Goal: Information Seeking & Learning: Learn about a topic

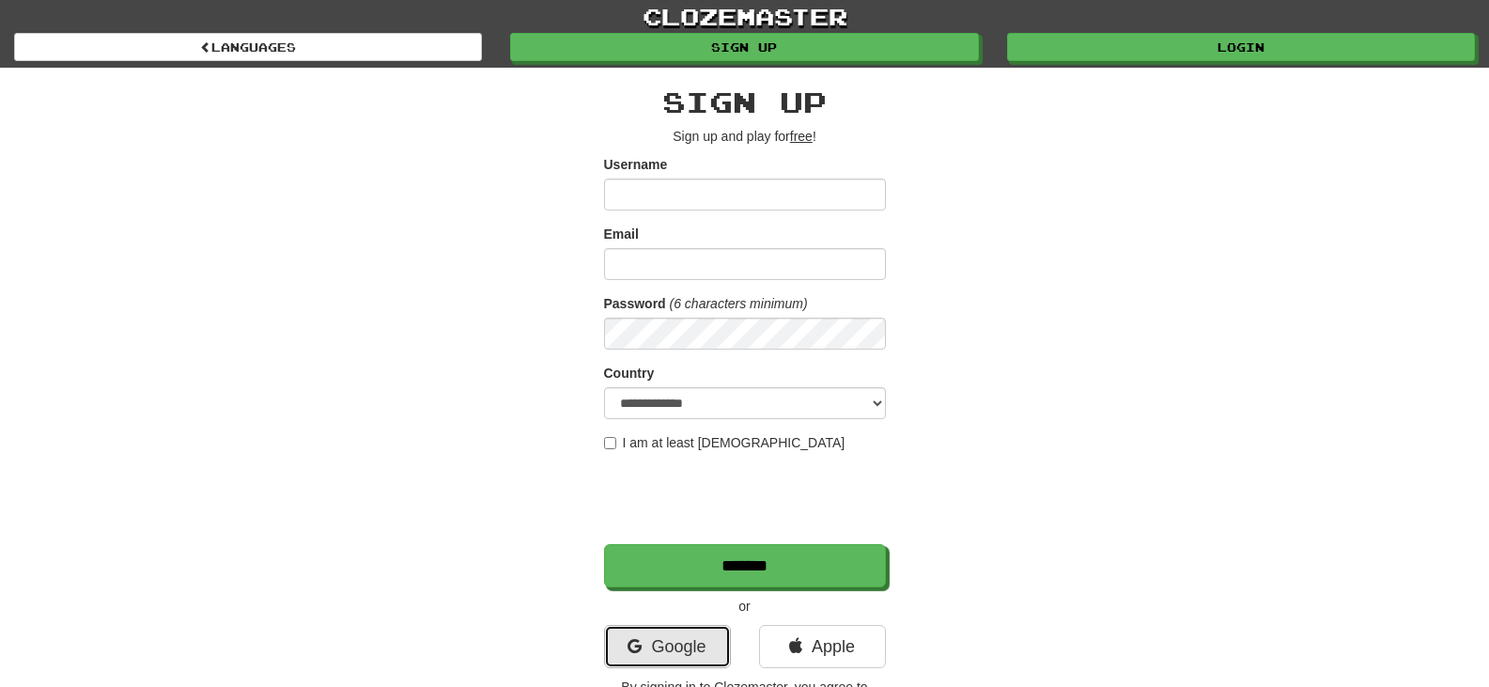
click at [642, 651] on link "Google" at bounding box center [667, 646] width 127 height 43
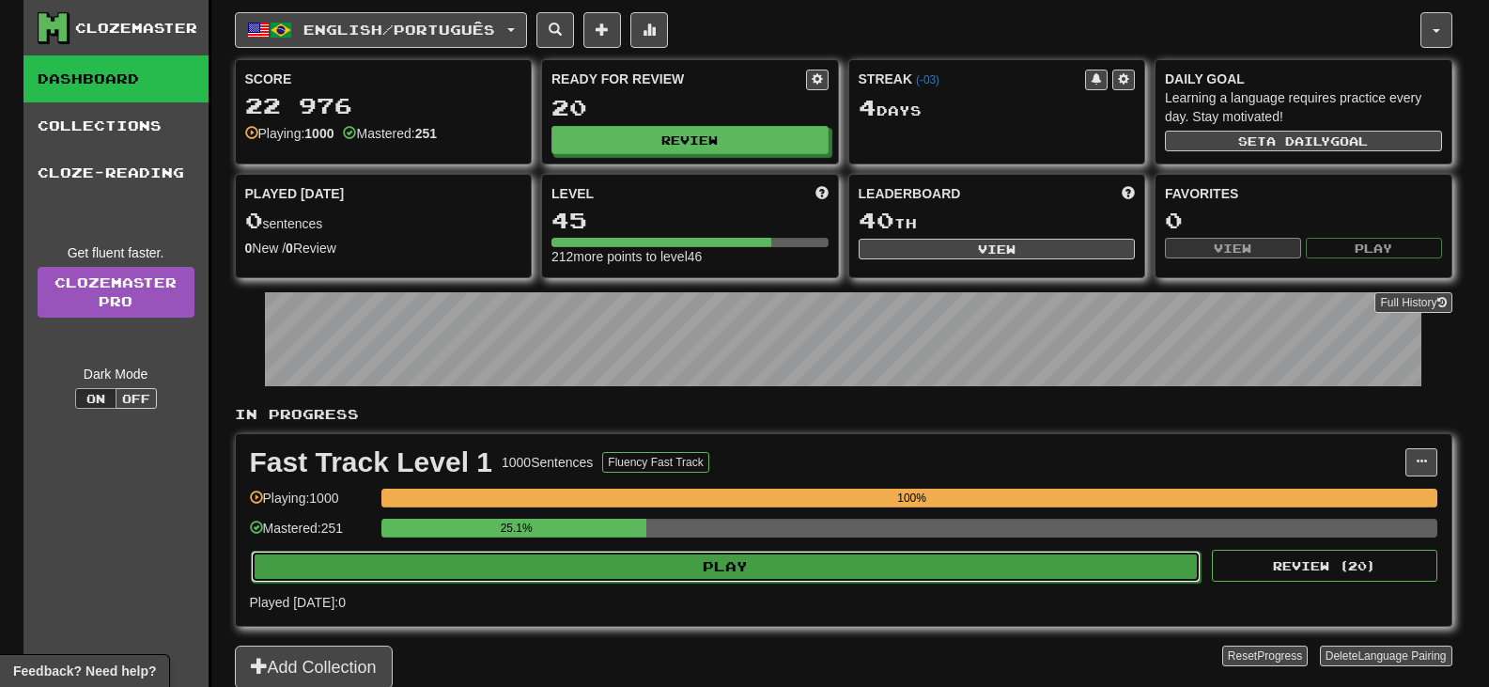
click at [603, 567] on button "Play" at bounding box center [726, 566] width 951 height 32
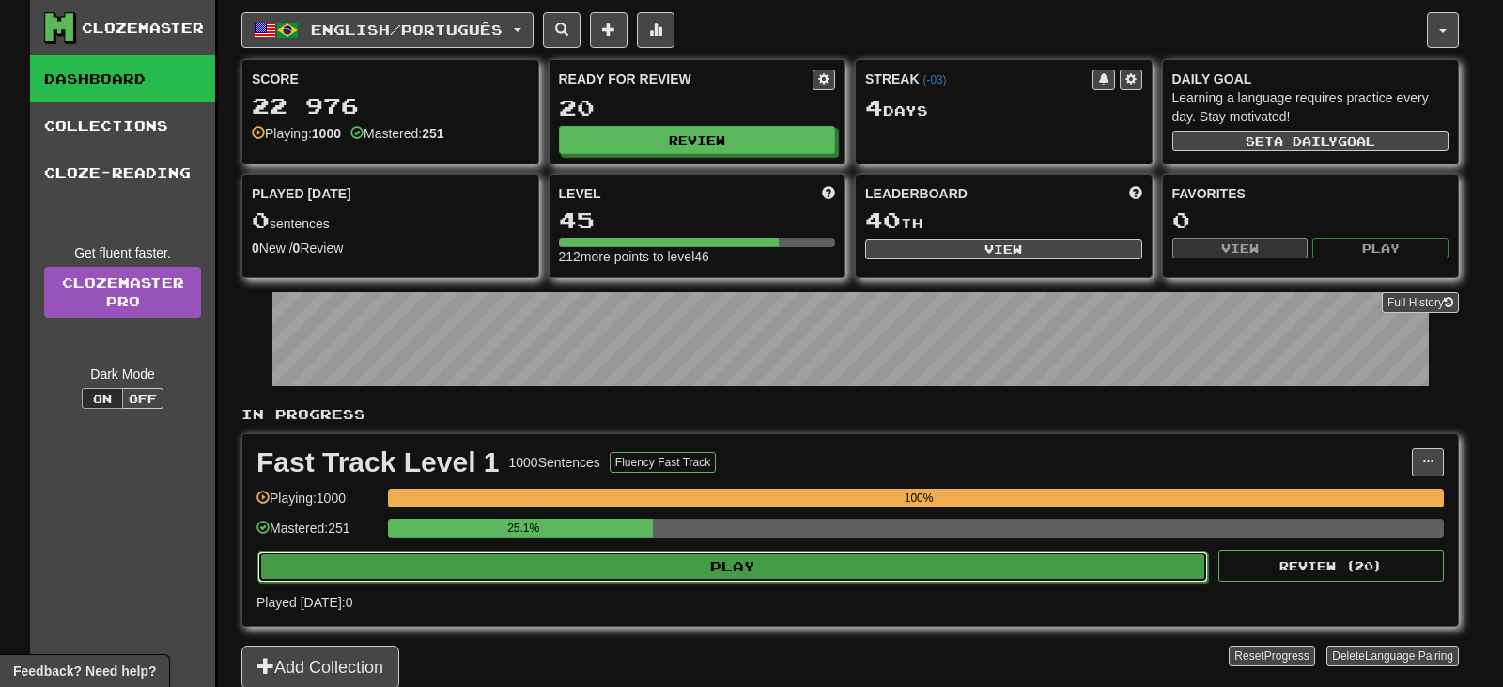
select select "**"
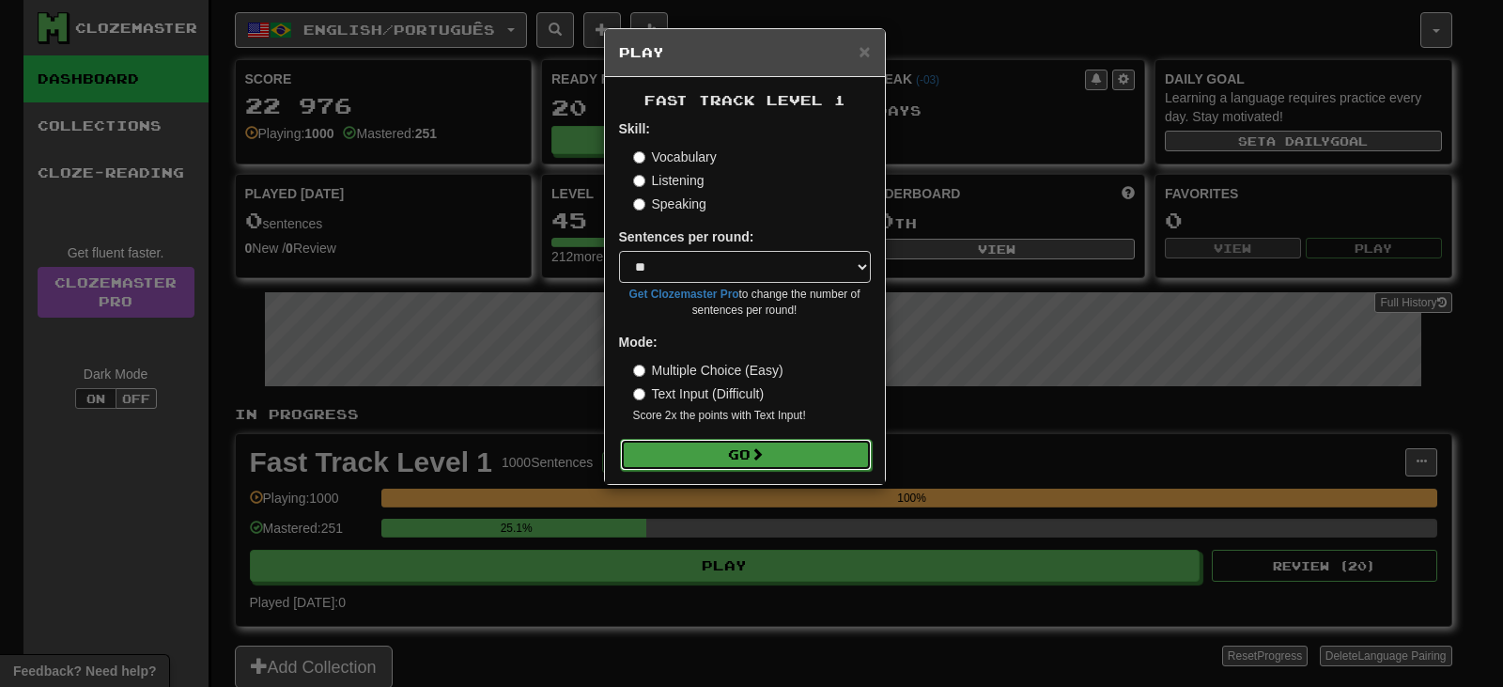
click at [792, 442] on button "Go" at bounding box center [746, 455] width 252 height 32
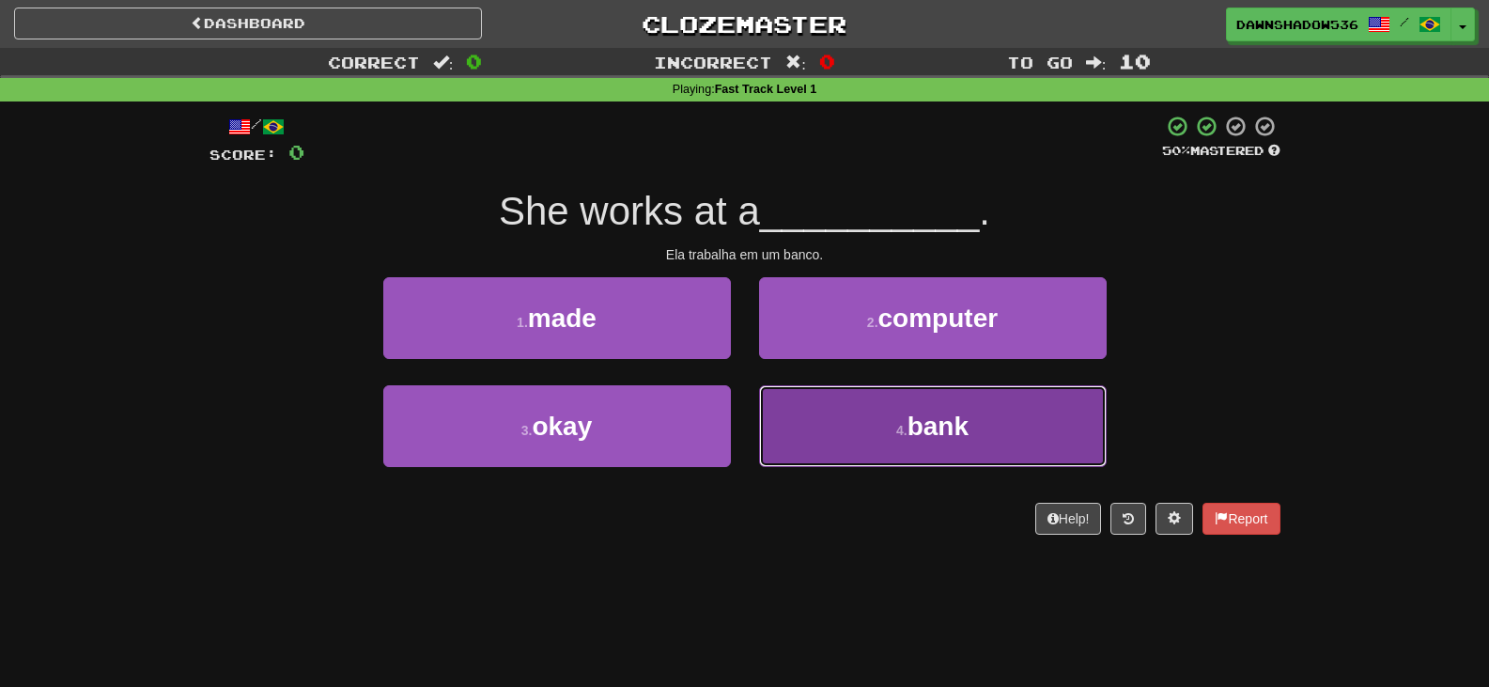
click at [890, 433] on button "4 . bank" at bounding box center [933, 426] width 348 height 82
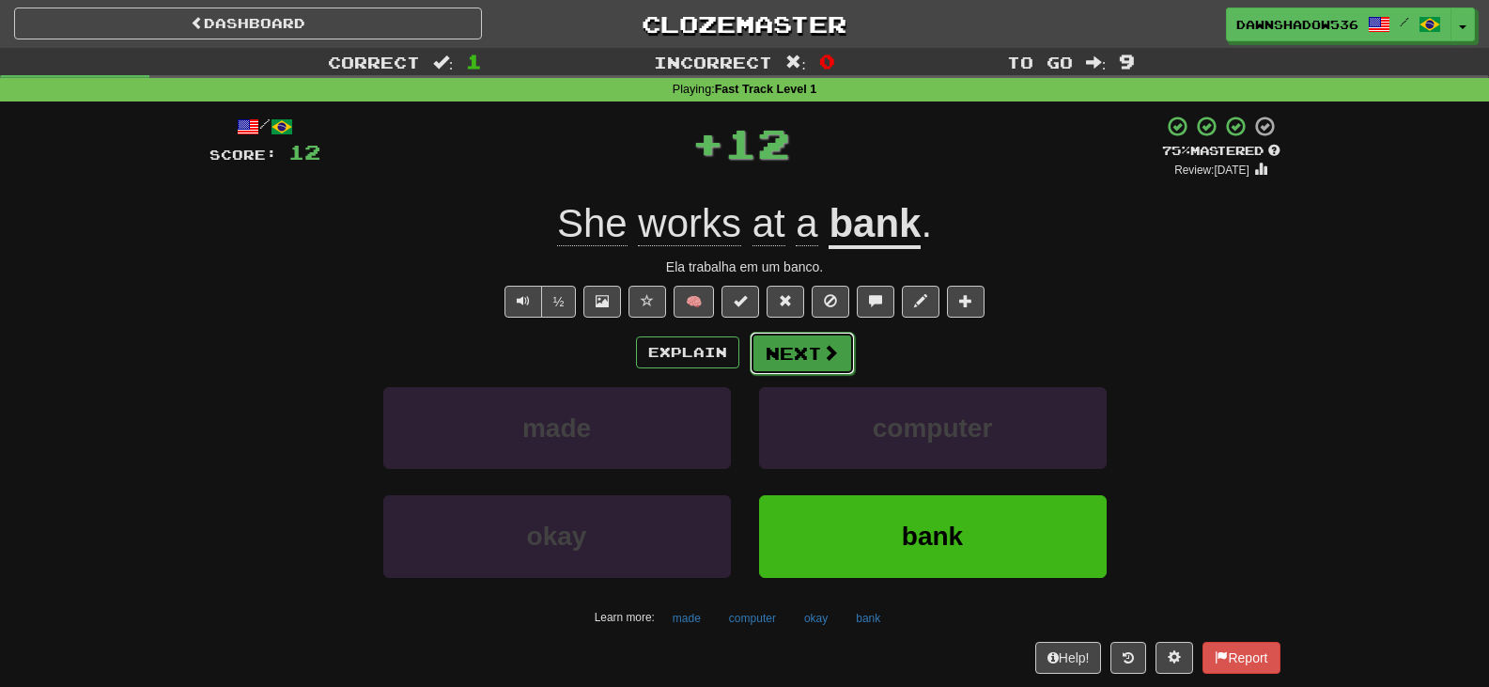
click at [822, 350] on span at bounding box center [830, 352] width 17 height 17
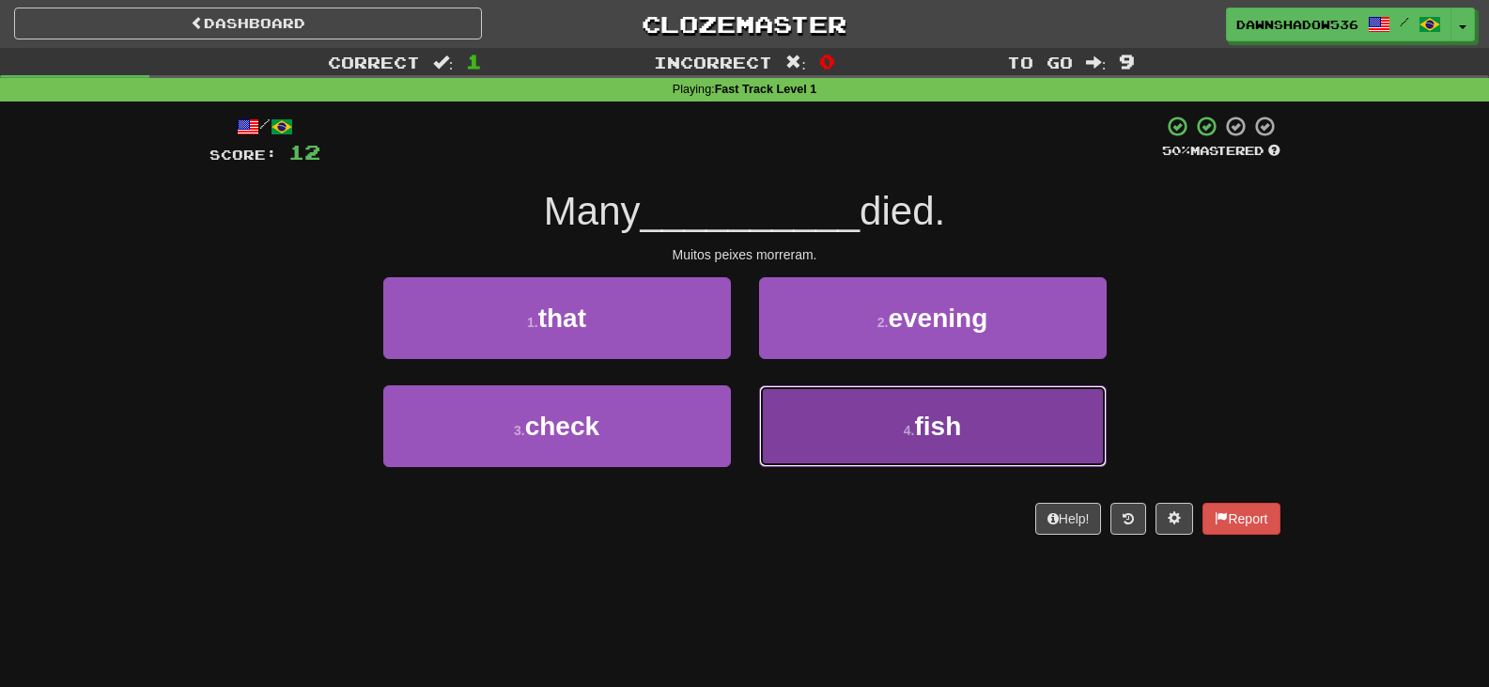
click at [778, 409] on button "4 . fish" at bounding box center [933, 426] width 348 height 82
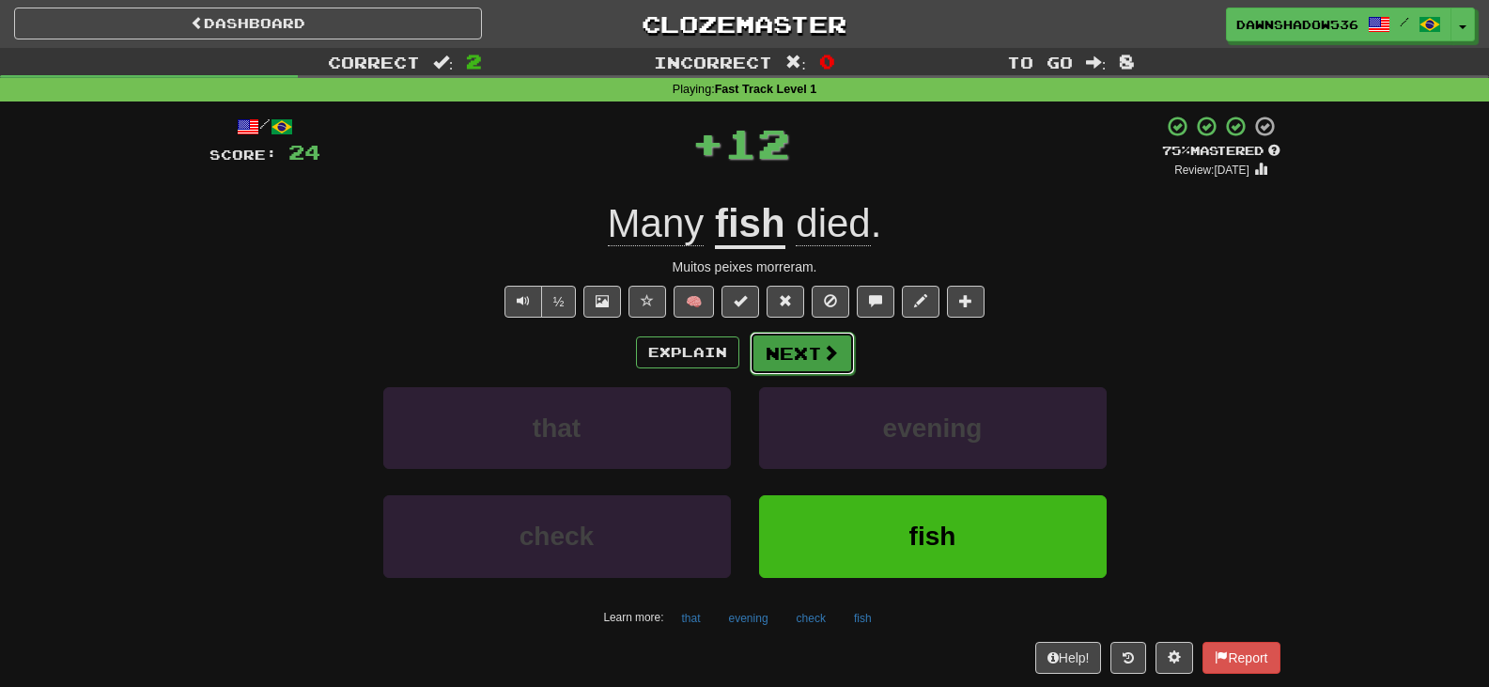
click at [779, 366] on button "Next" at bounding box center [802, 353] width 105 height 43
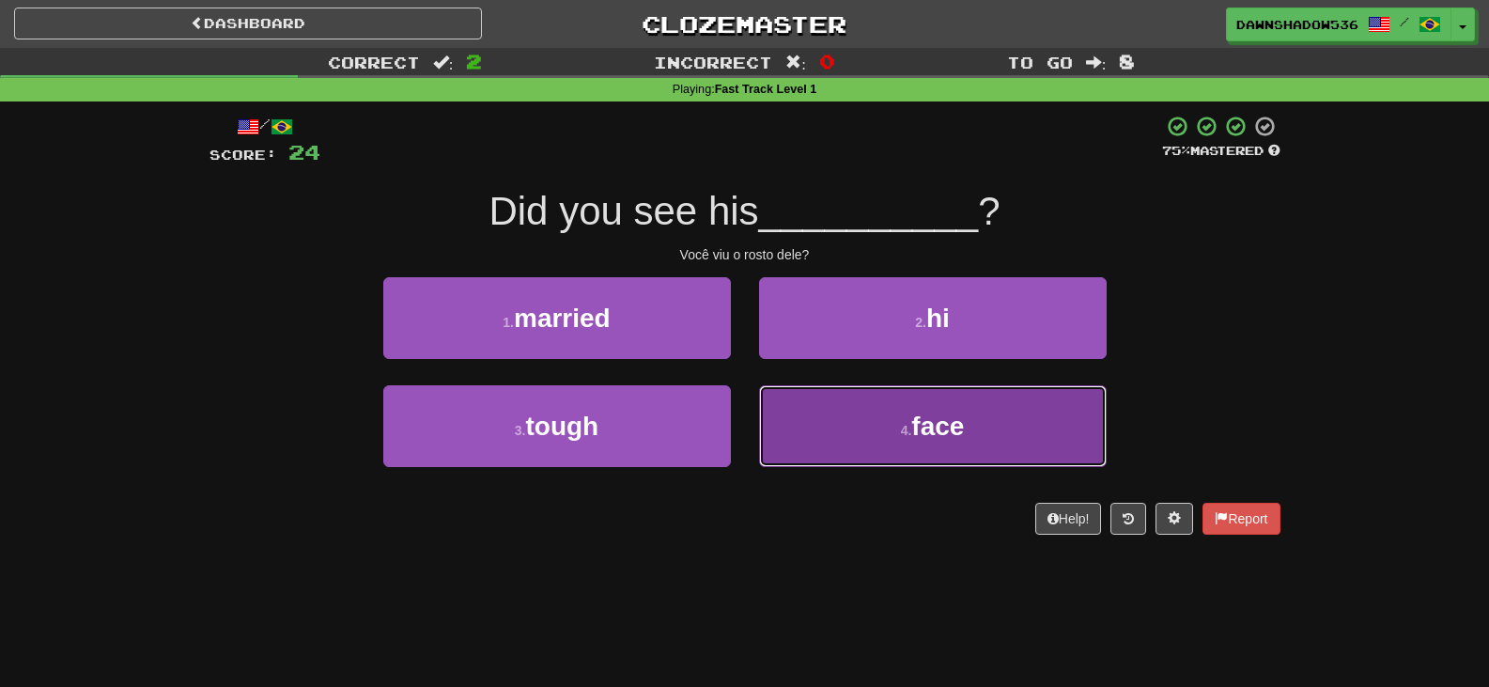
click at [825, 431] on button "4 . face" at bounding box center [933, 426] width 348 height 82
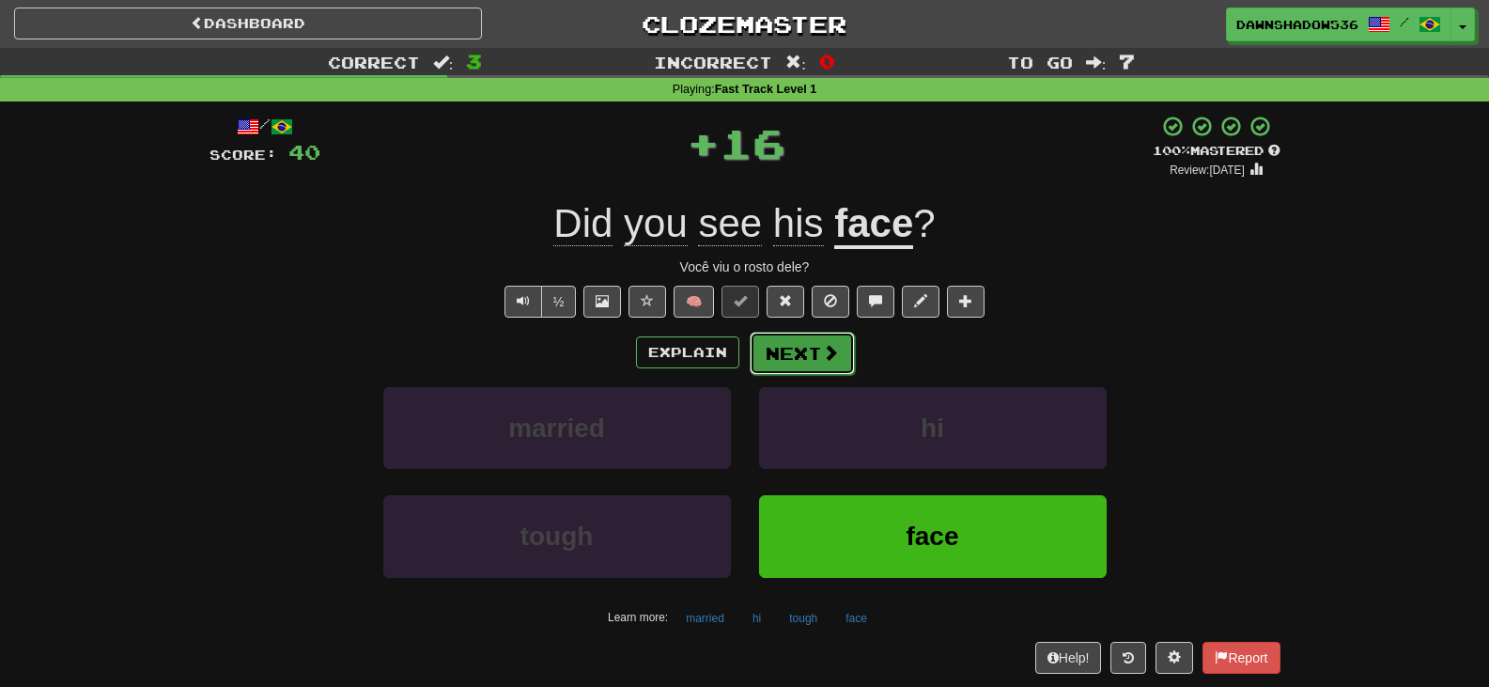
click at [802, 368] on button "Next" at bounding box center [802, 353] width 105 height 43
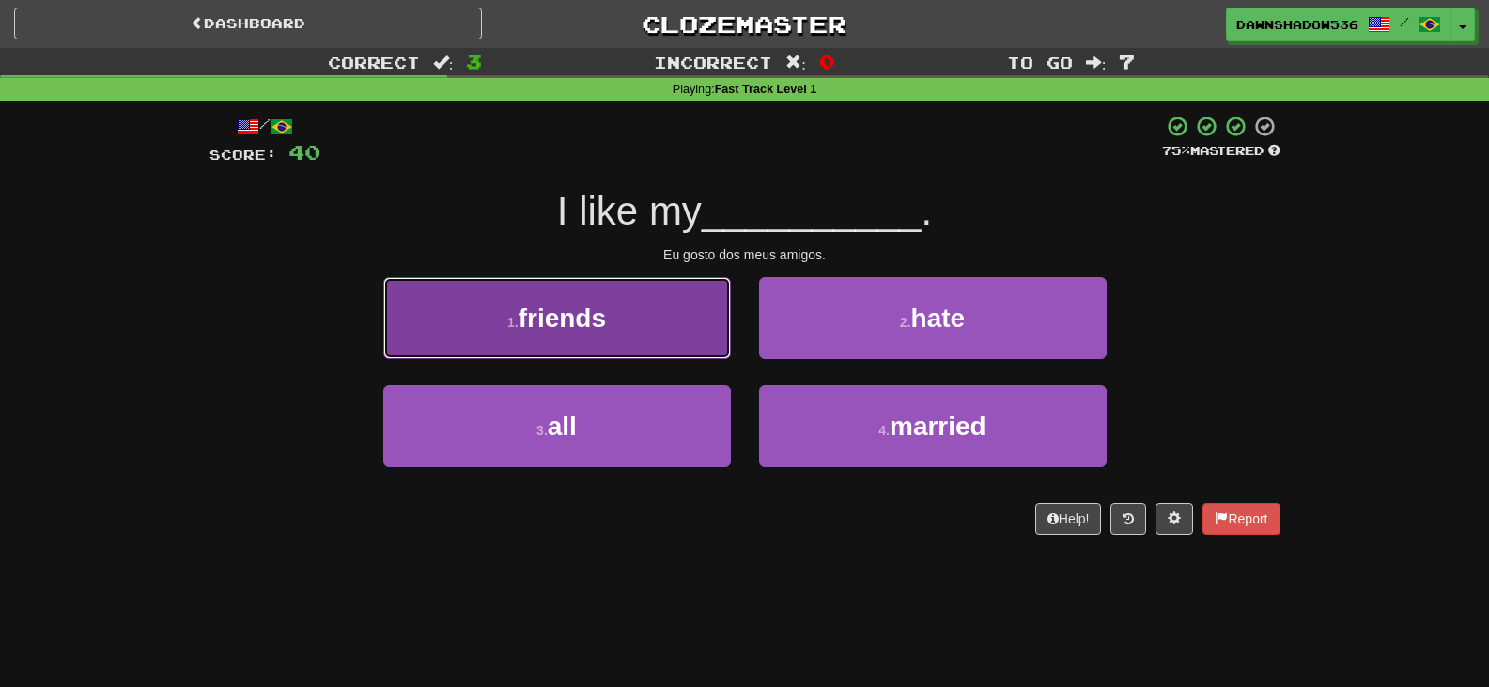
click at [604, 333] on button "1 . friends" at bounding box center [557, 318] width 348 height 82
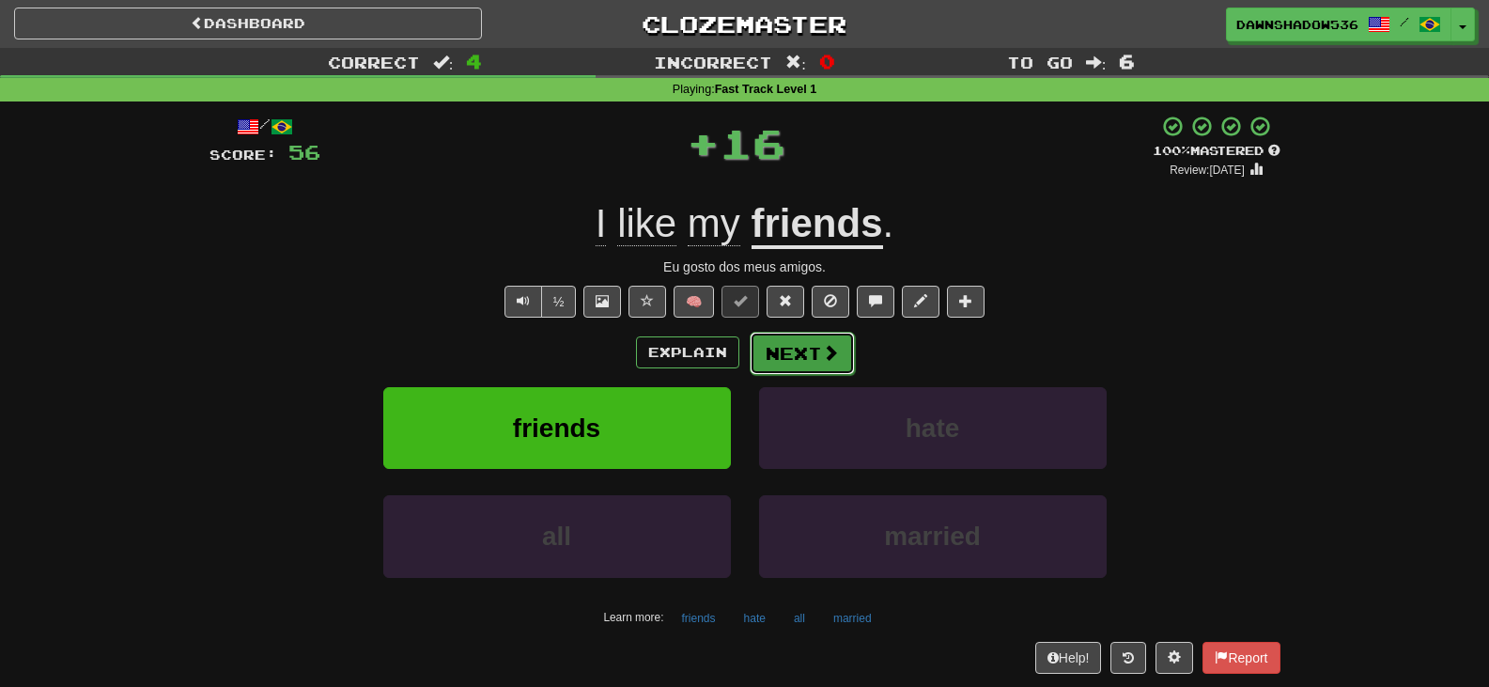
click at [771, 359] on button "Next" at bounding box center [802, 353] width 105 height 43
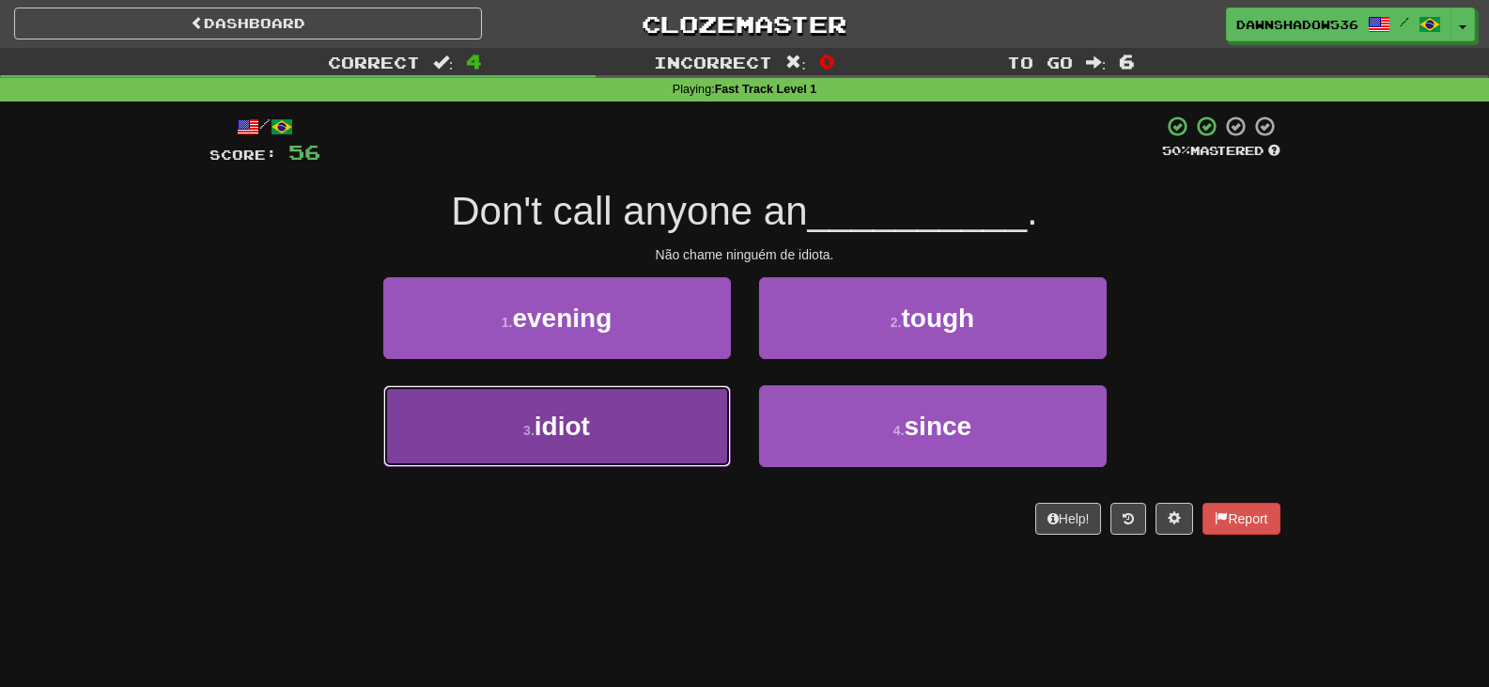
click at [664, 441] on button "3 . idiot" at bounding box center [557, 426] width 348 height 82
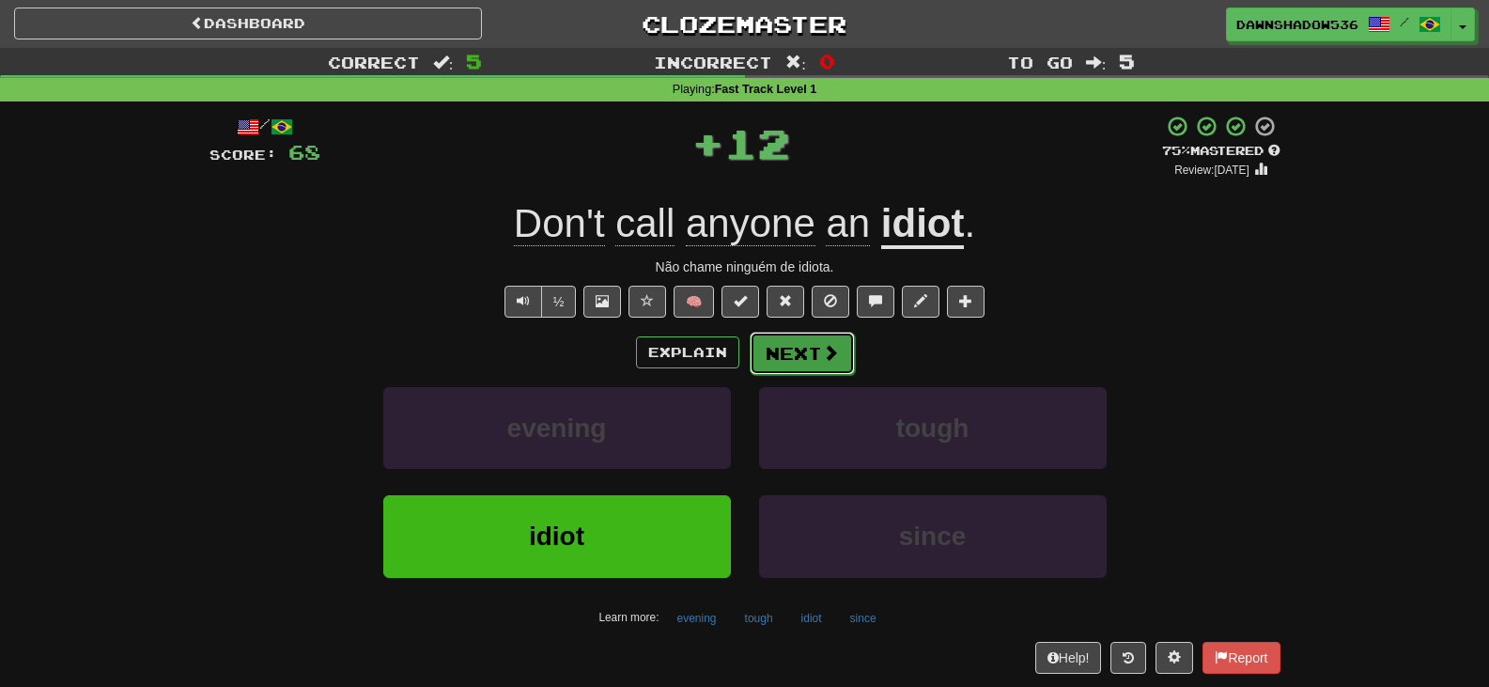
click at [797, 360] on button "Next" at bounding box center [802, 353] width 105 height 43
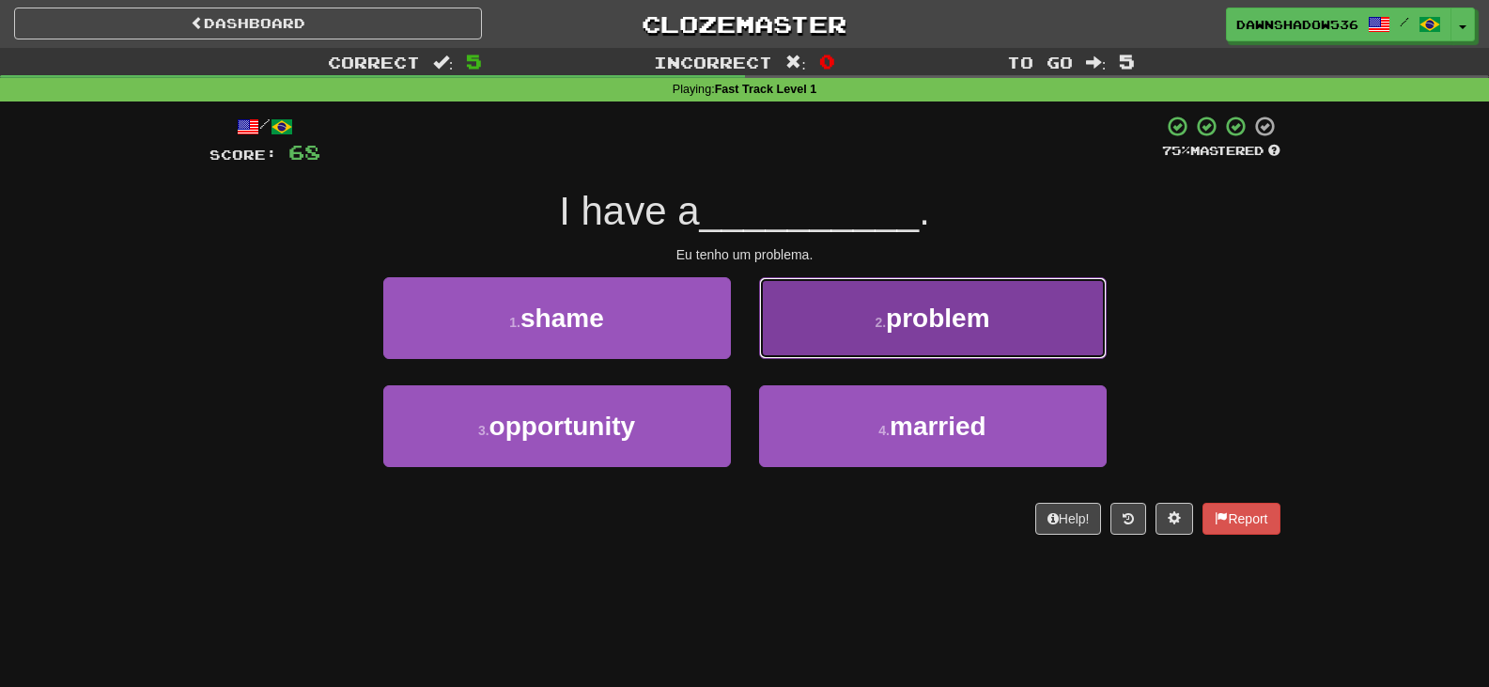
click at [794, 348] on button "2 . problem" at bounding box center [933, 318] width 348 height 82
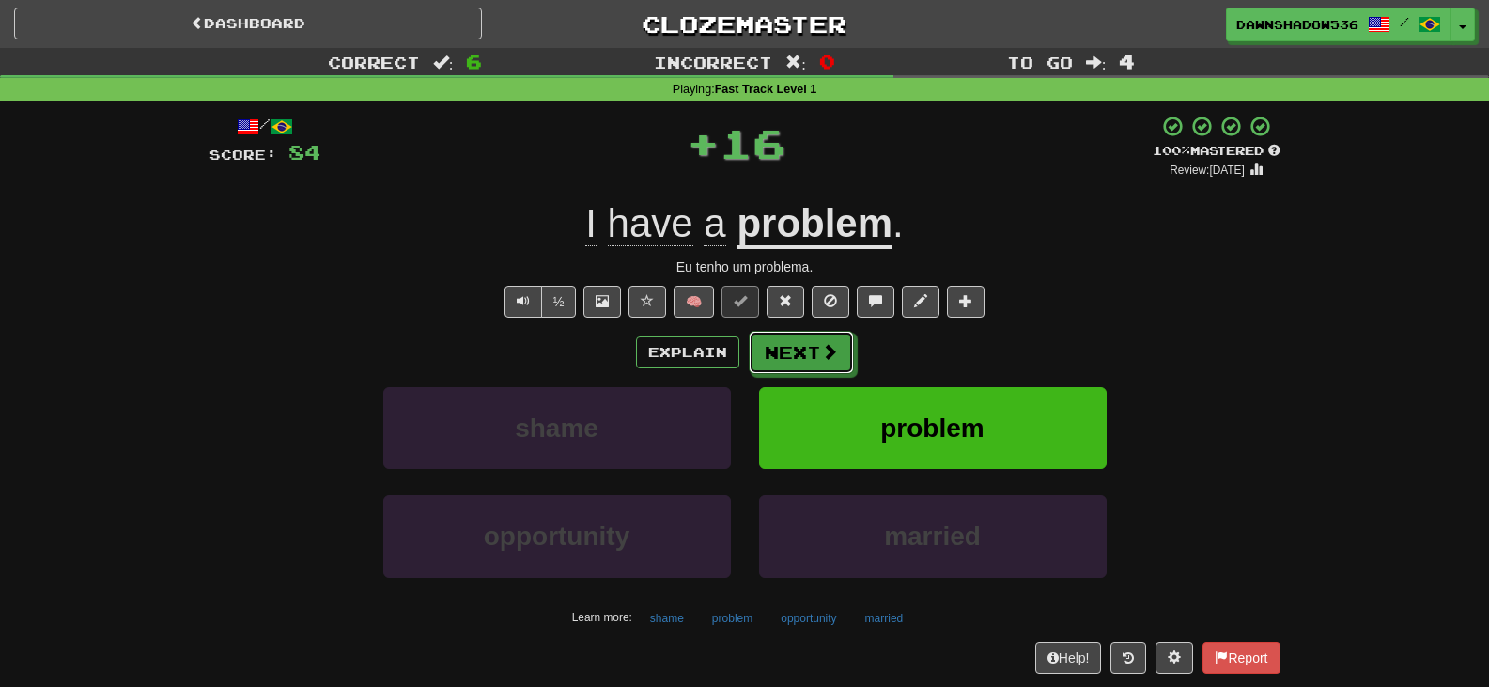
click at [794, 348] on button "Next" at bounding box center [801, 352] width 105 height 43
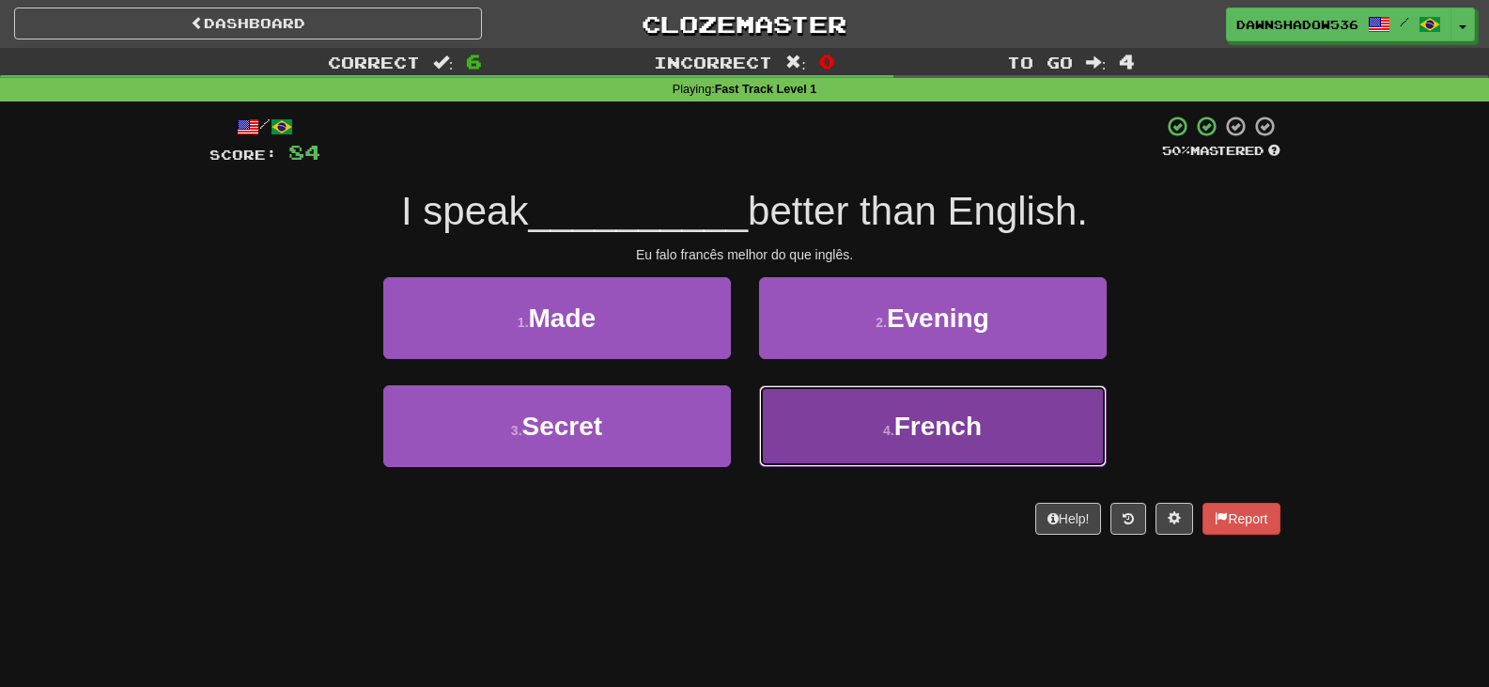
click at [828, 437] on button "4 . French" at bounding box center [933, 426] width 348 height 82
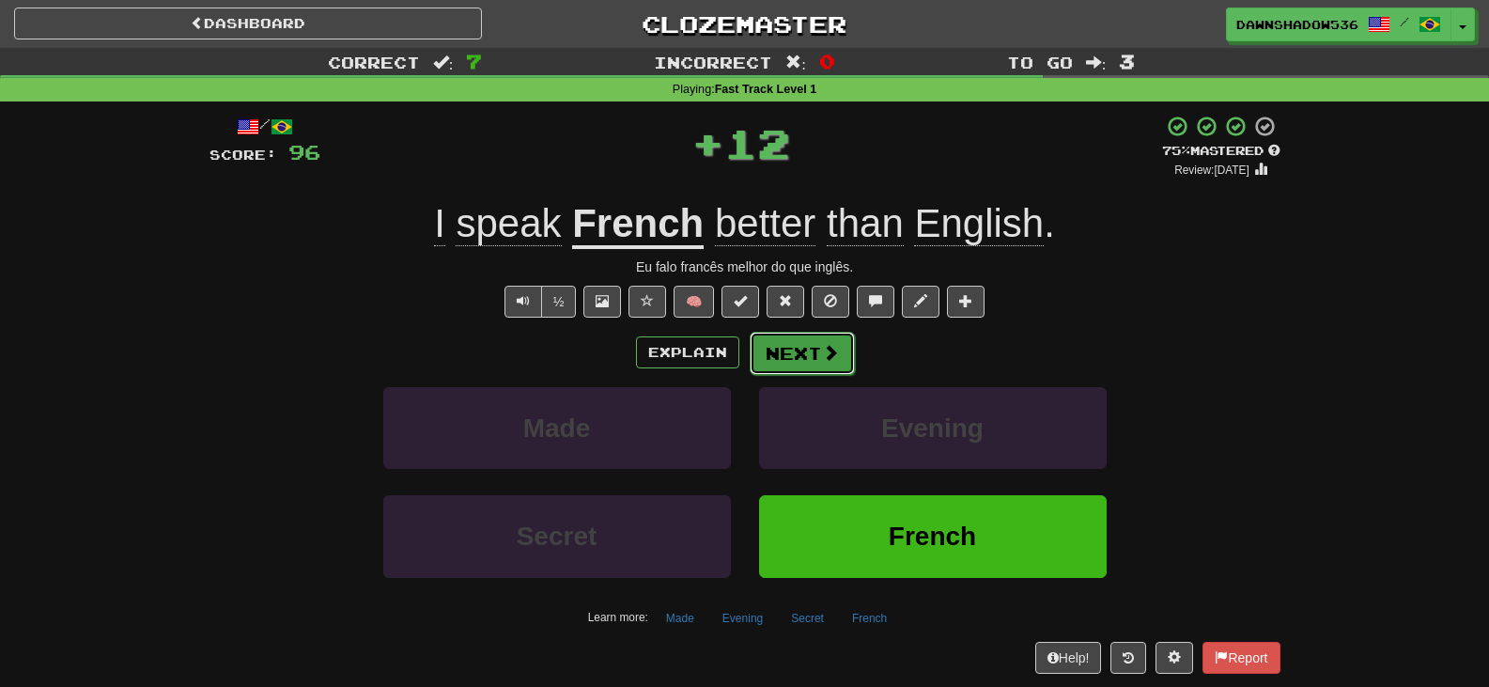
click at [804, 344] on button "Next" at bounding box center [802, 353] width 105 height 43
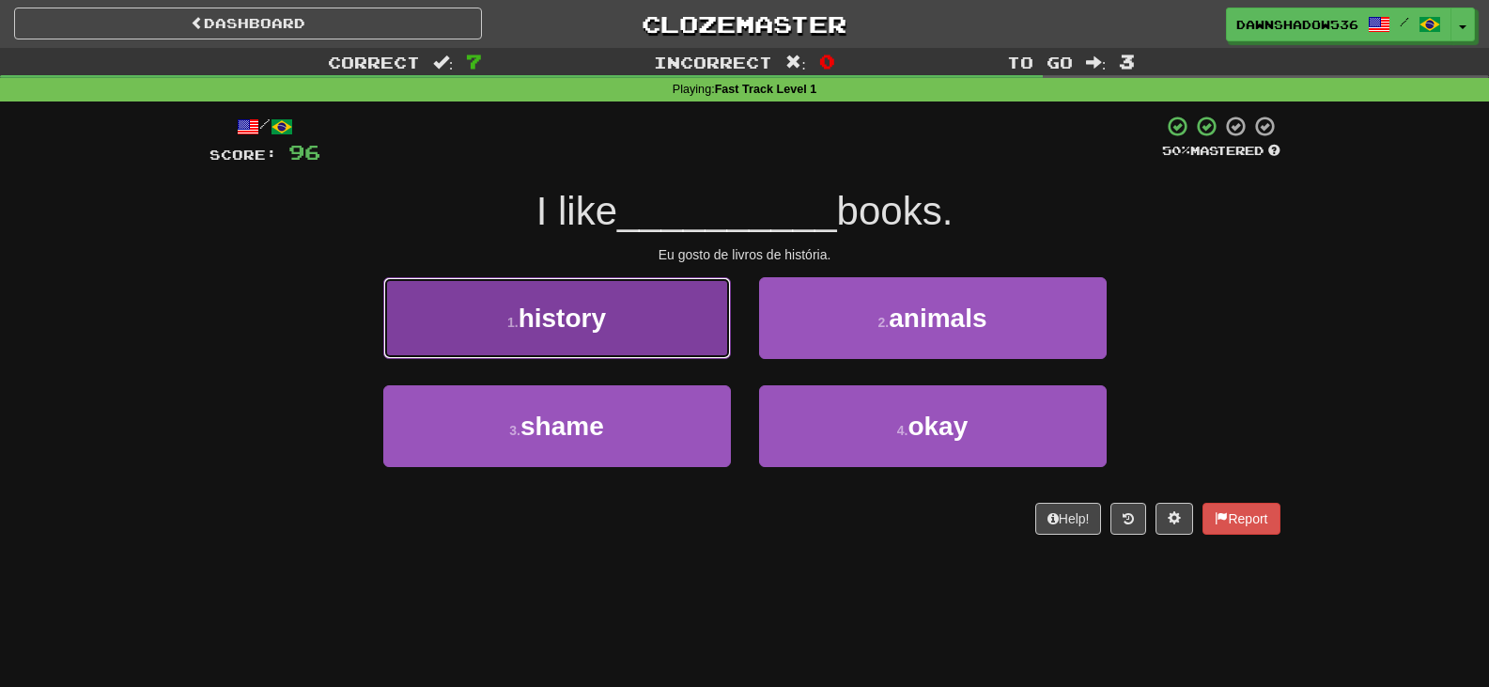
click at [550, 340] on button "1 . history" at bounding box center [557, 318] width 348 height 82
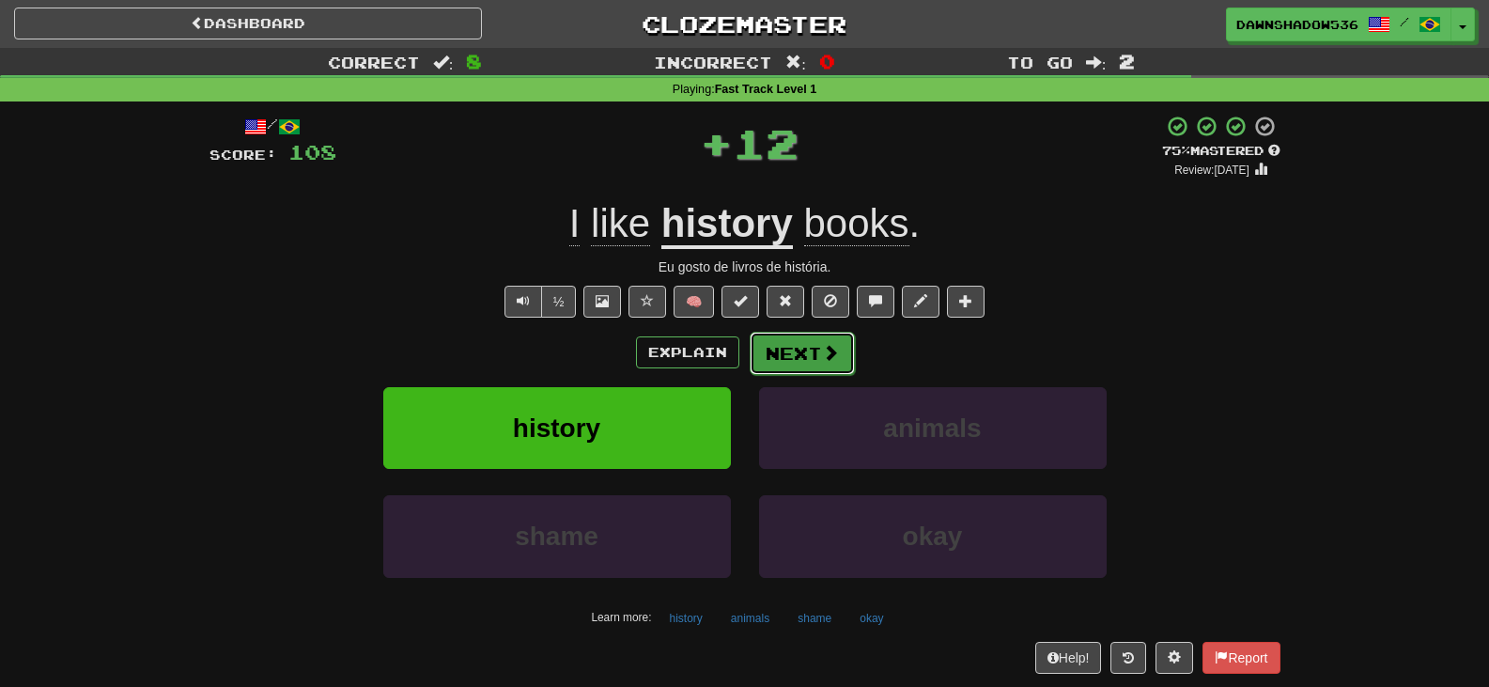
click at [759, 351] on button "Next" at bounding box center [802, 353] width 105 height 43
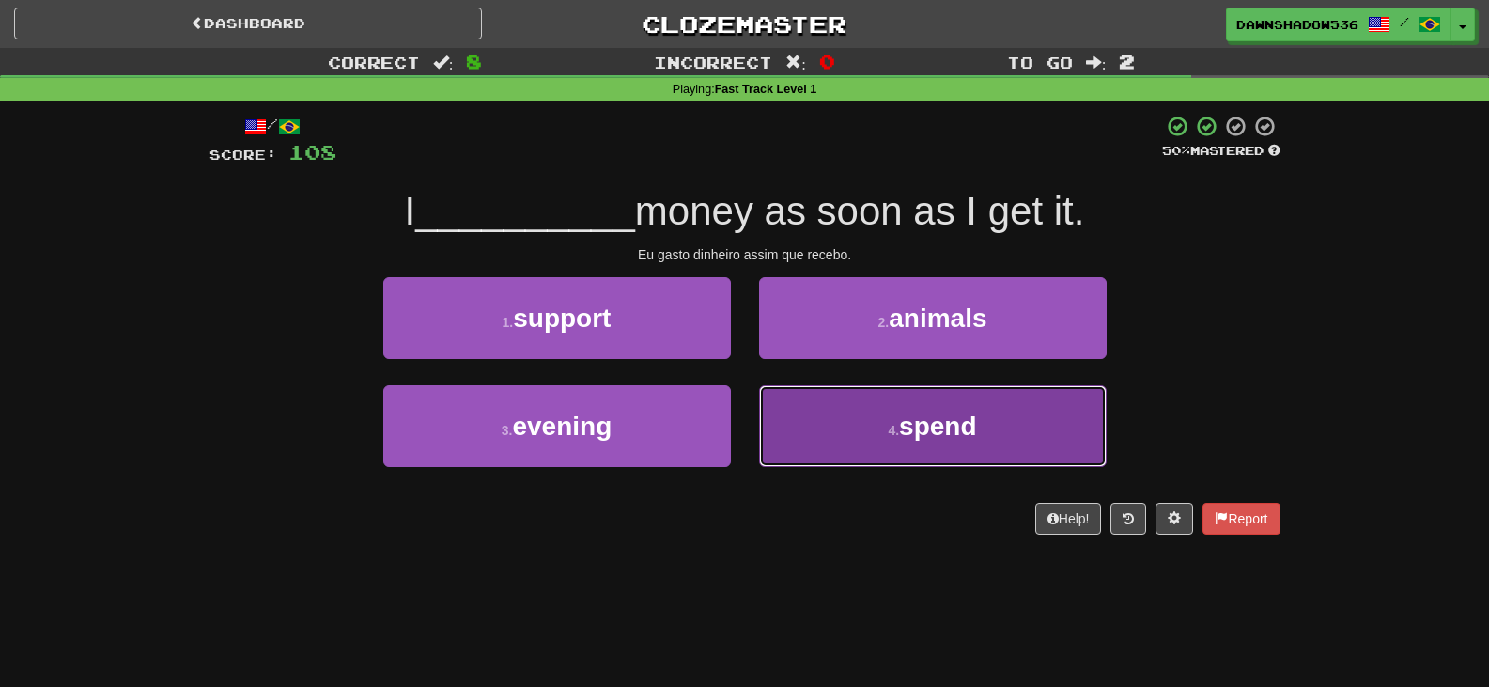
click at [781, 411] on button "4 . spend" at bounding box center [933, 426] width 348 height 82
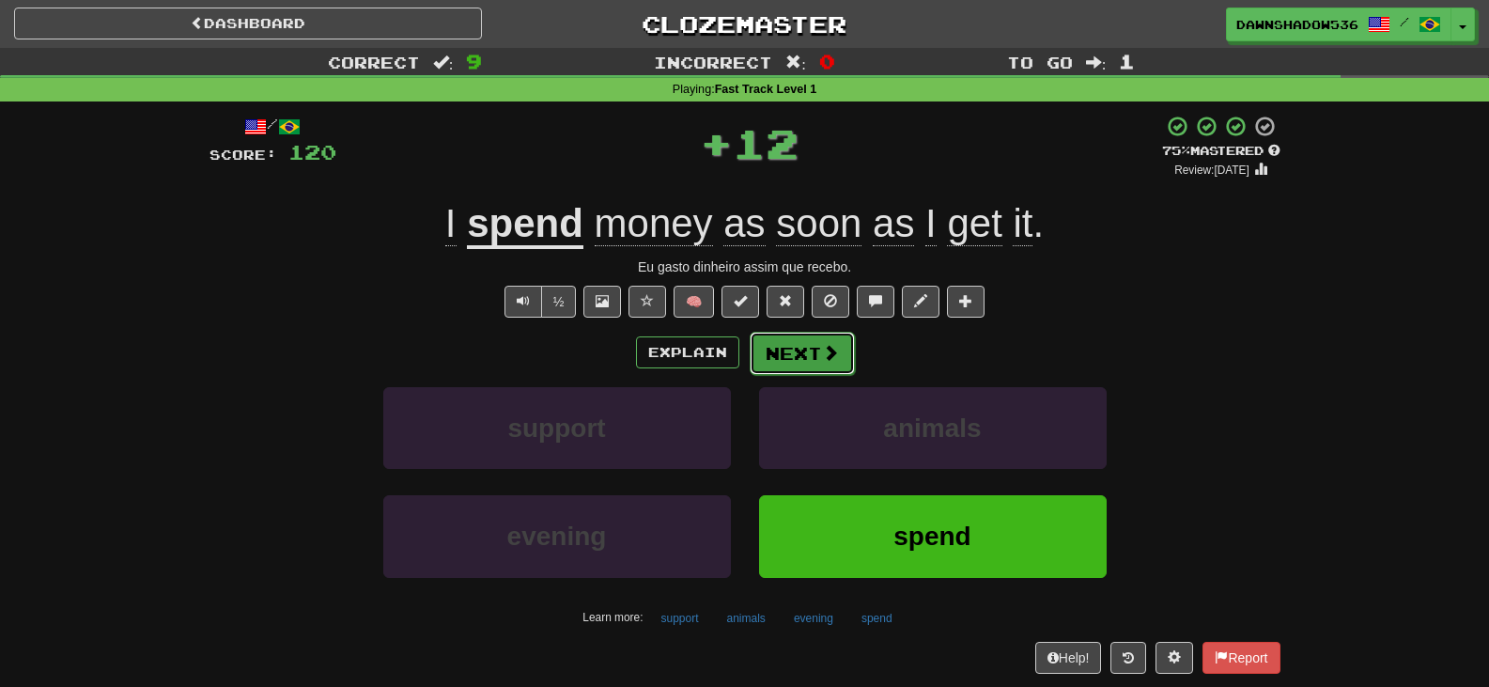
click at [770, 346] on button "Next" at bounding box center [802, 353] width 105 height 43
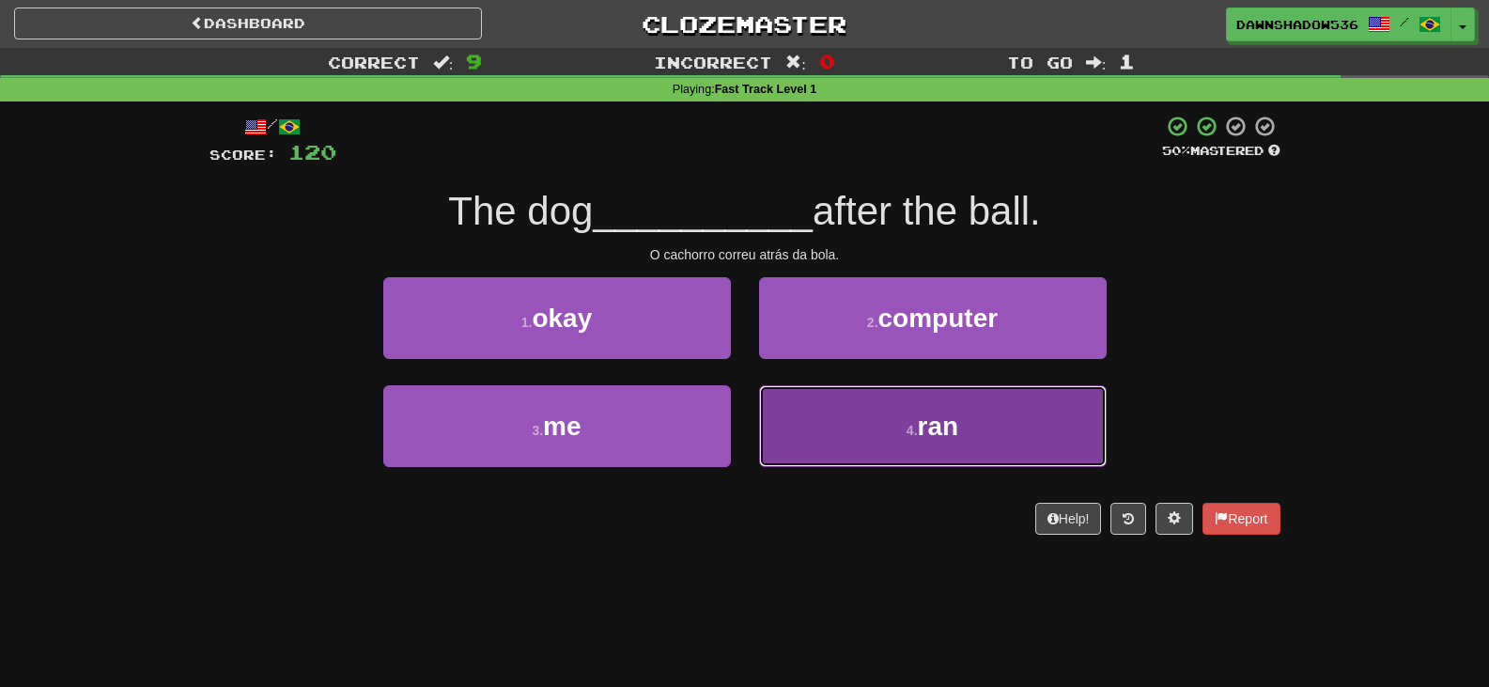
click at [775, 425] on button "4 . ran" at bounding box center [933, 426] width 348 height 82
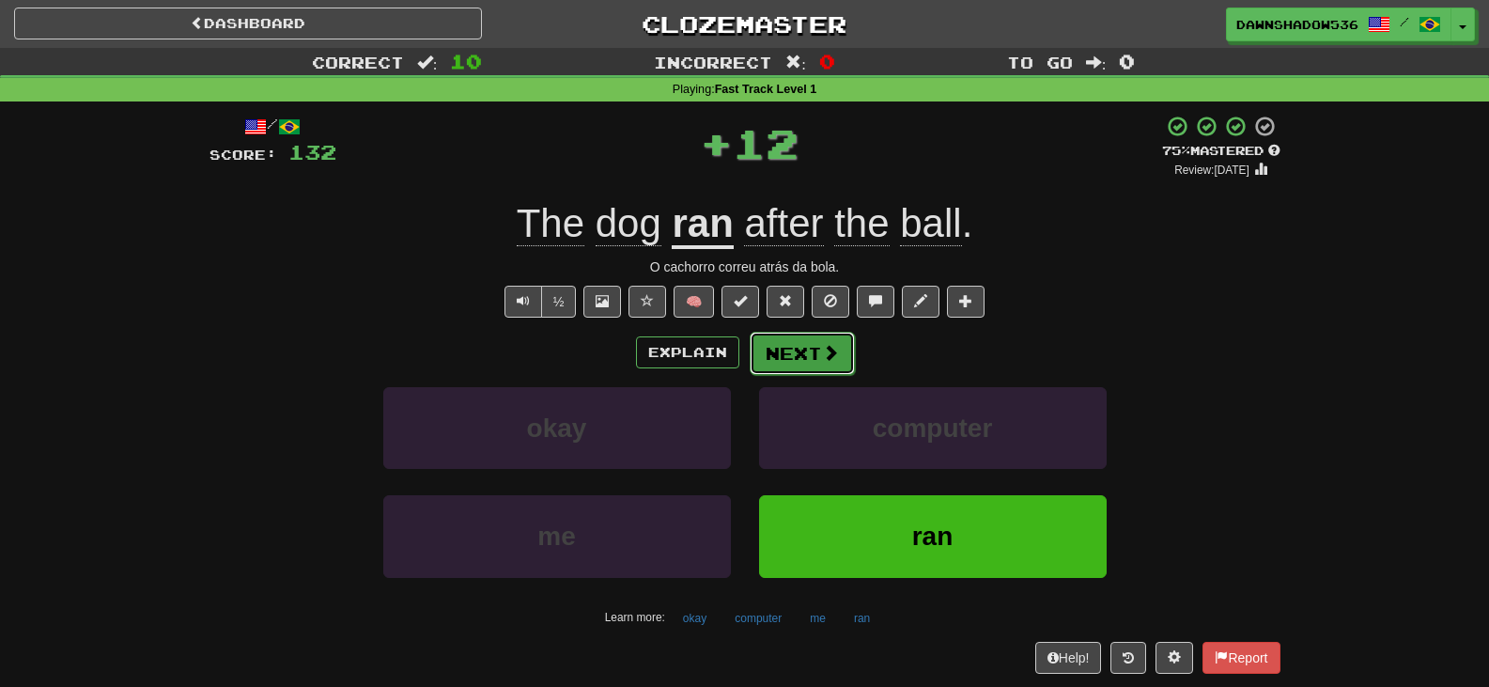
click at [759, 364] on button "Next" at bounding box center [802, 353] width 105 height 43
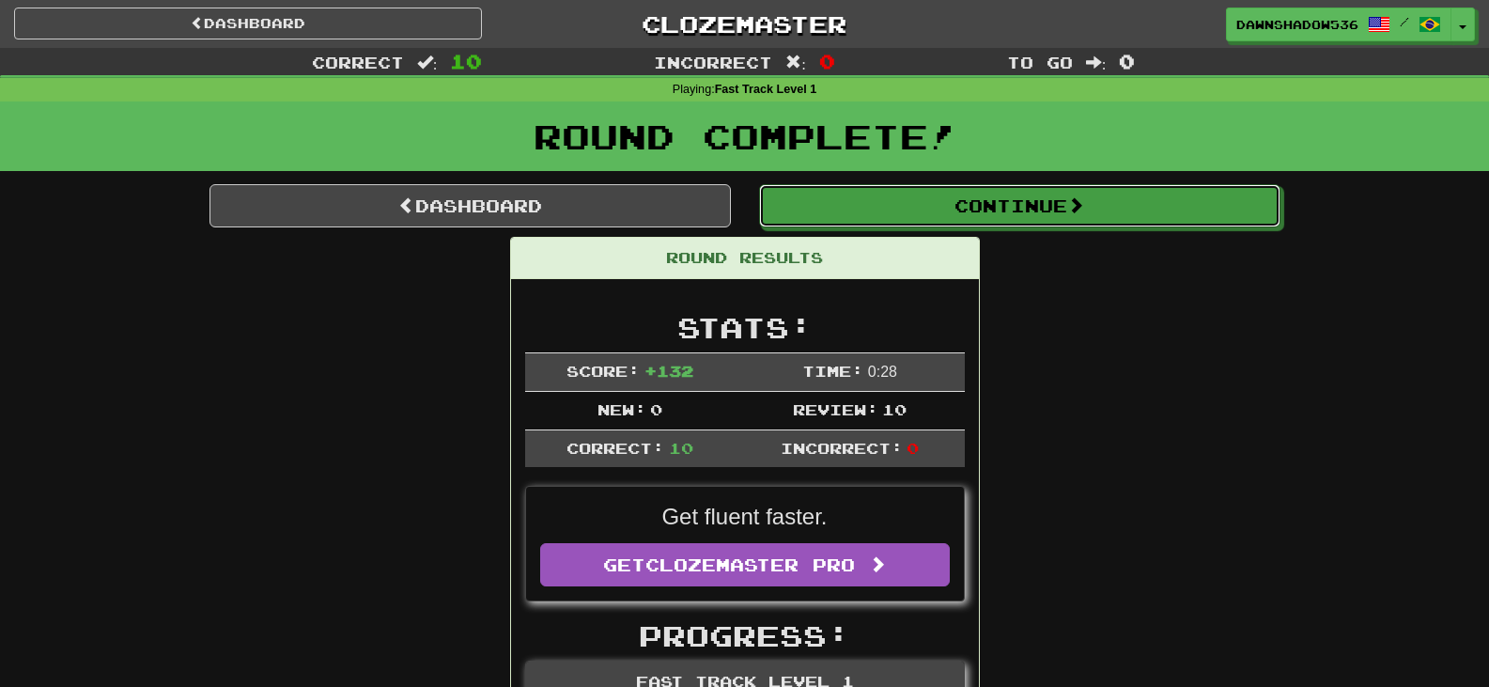
click at [789, 215] on button "Continue" at bounding box center [1019, 205] width 521 height 43
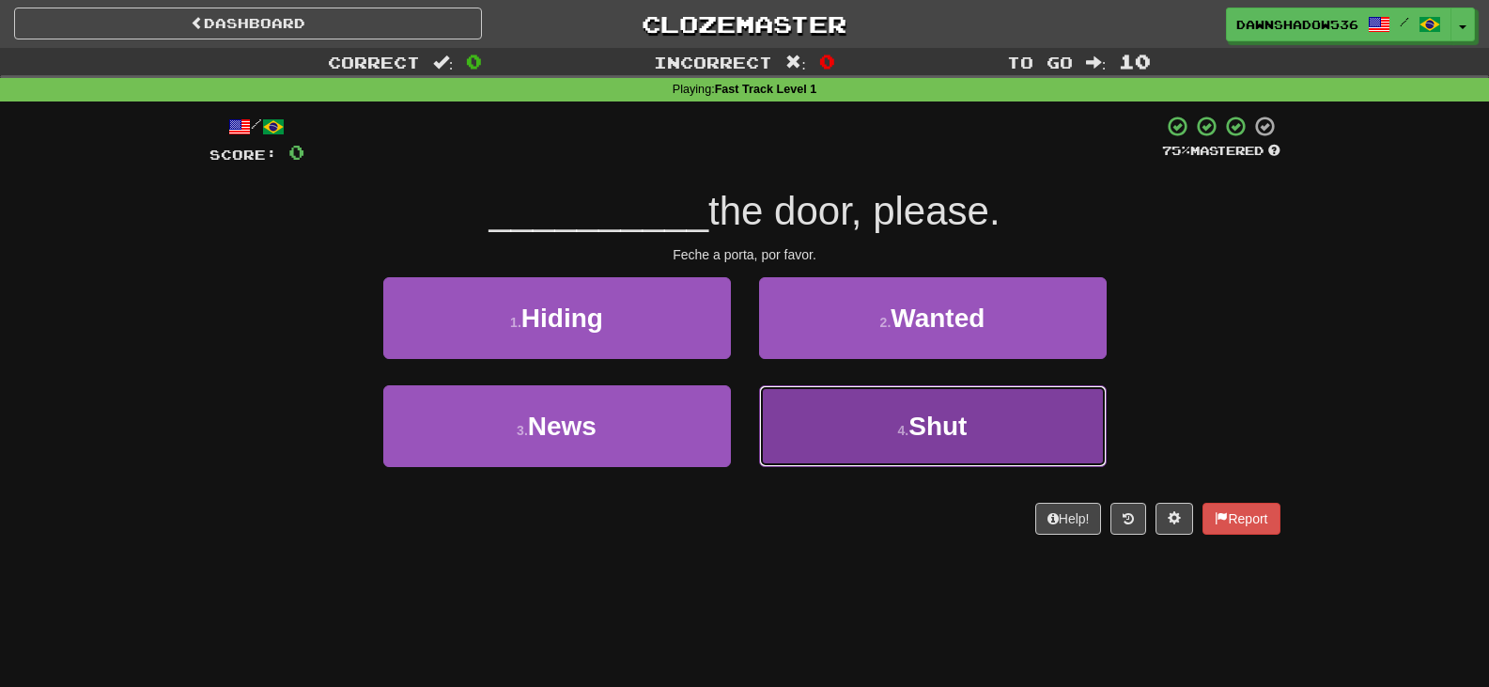
click at [815, 432] on button "4 . Shut" at bounding box center [933, 426] width 348 height 82
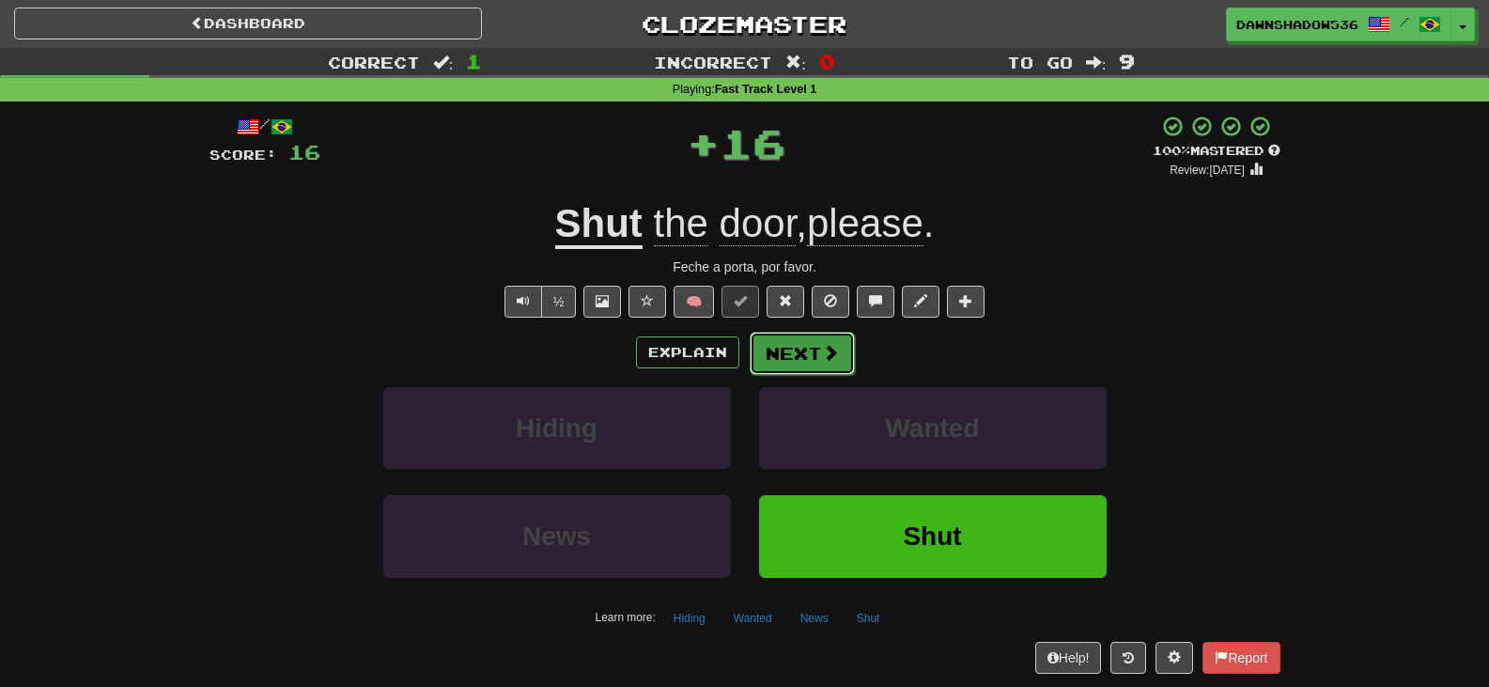
click at [804, 359] on button "Next" at bounding box center [802, 353] width 105 height 43
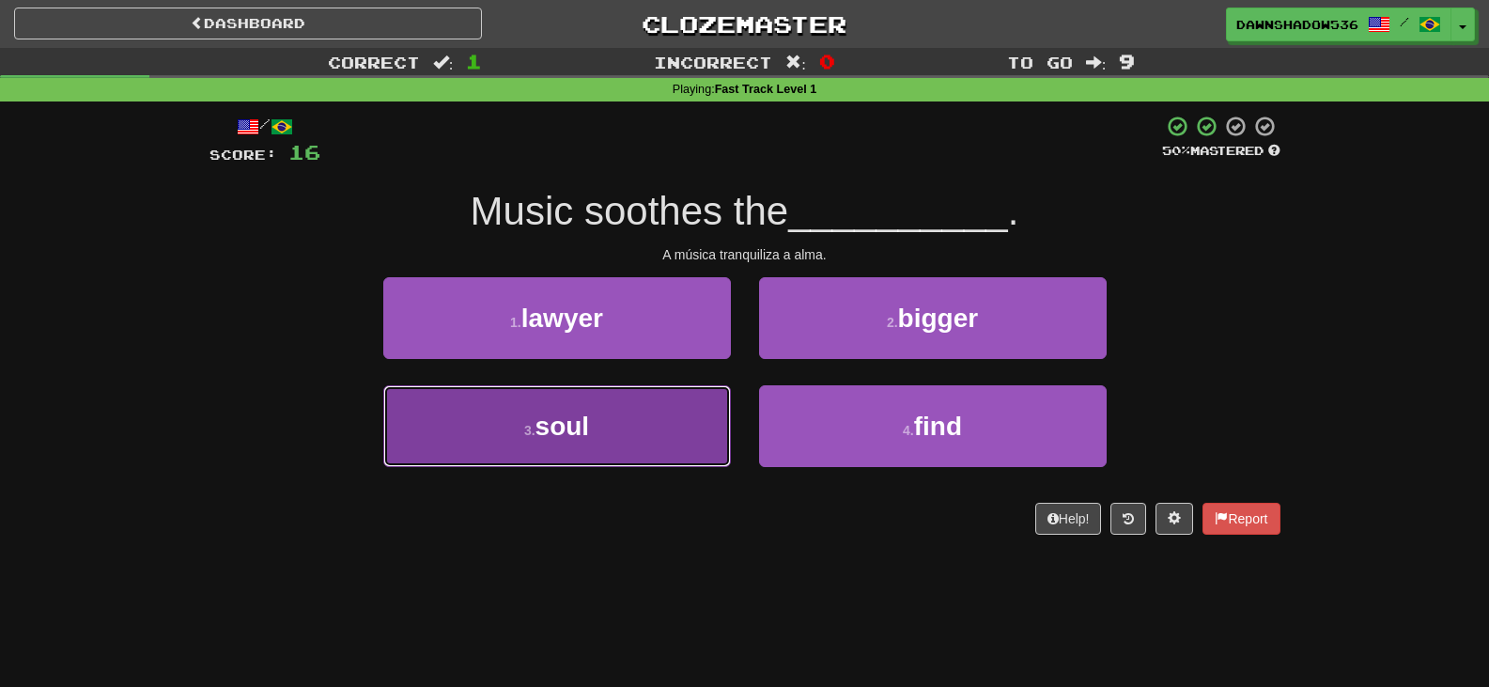
click at [647, 425] on button "3 . soul" at bounding box center [557, 426] width 348 height 82
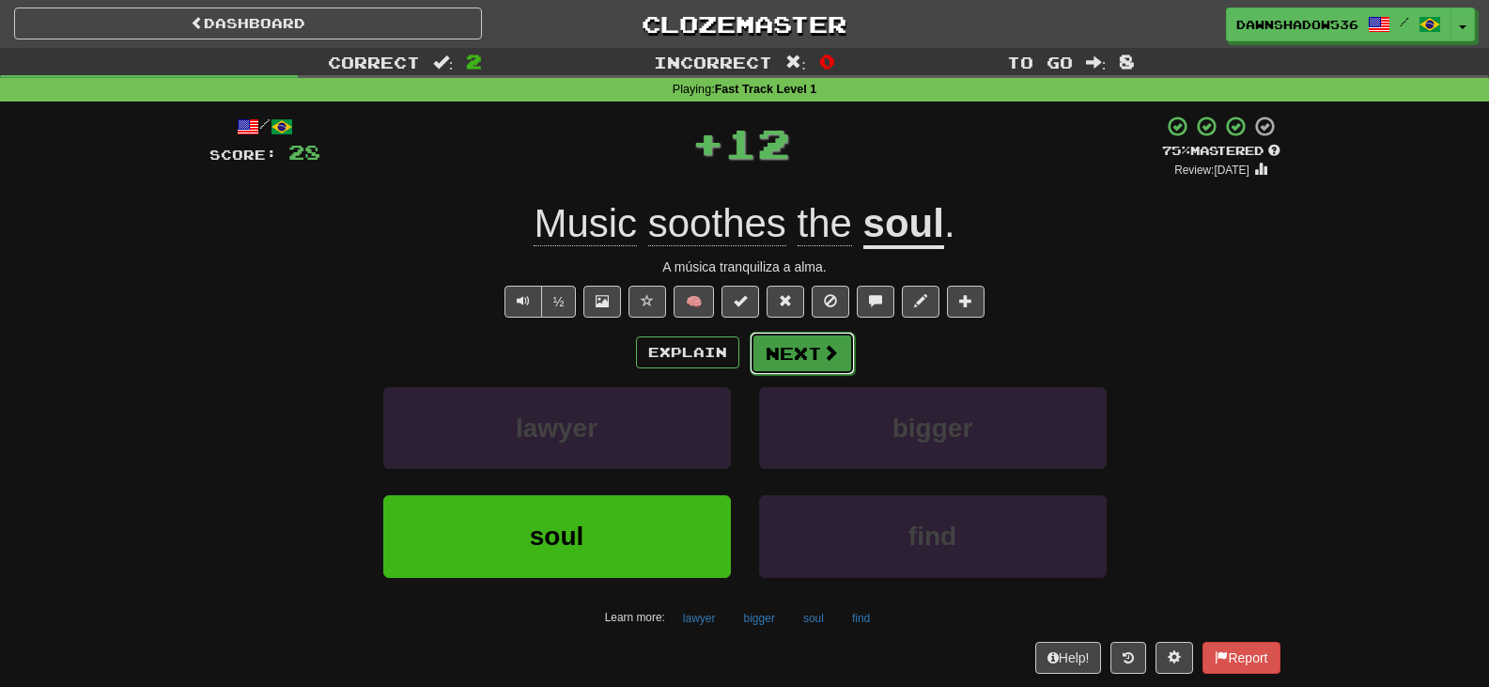
click at [779, 350] on button "Next" at bounding box center [802, 353] width 105 height 43
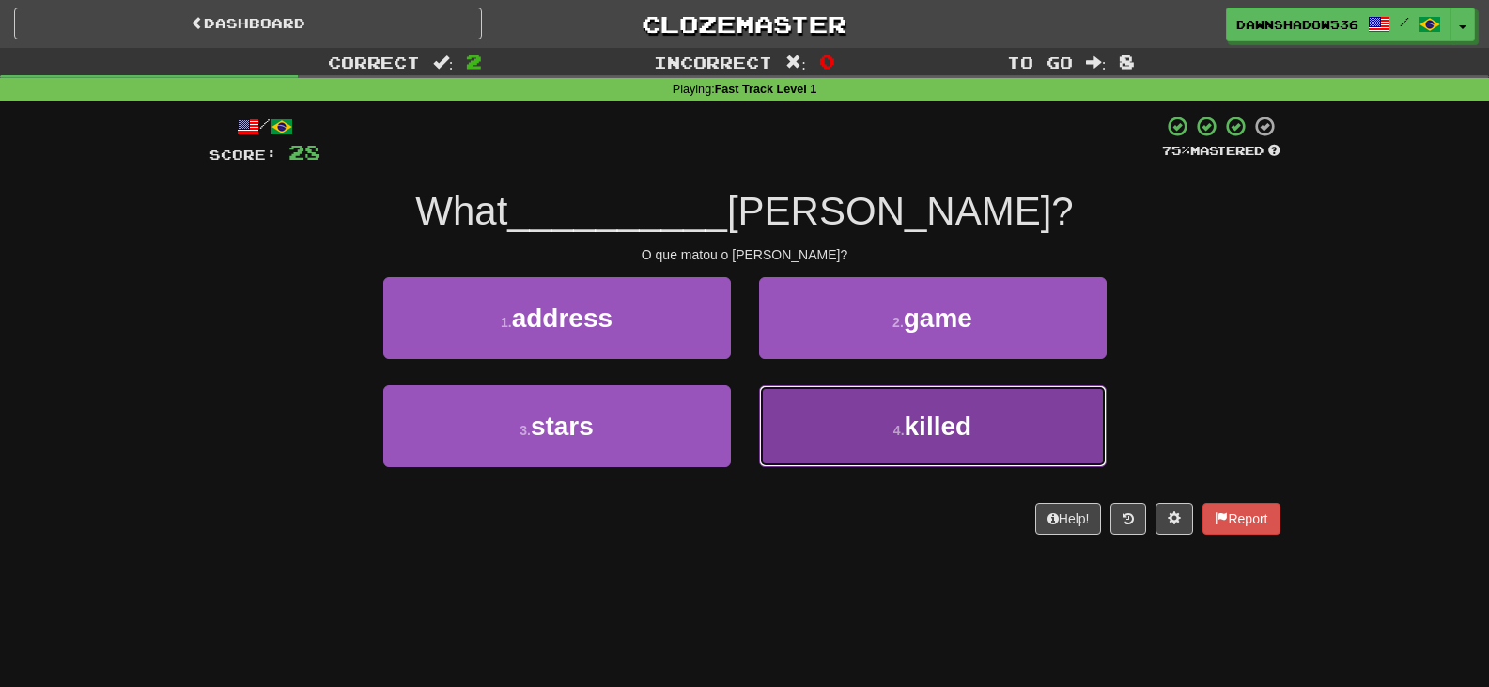
click at [839, 387] on button "4 . killed" at bounding box center [933, 426] width 348 height 82
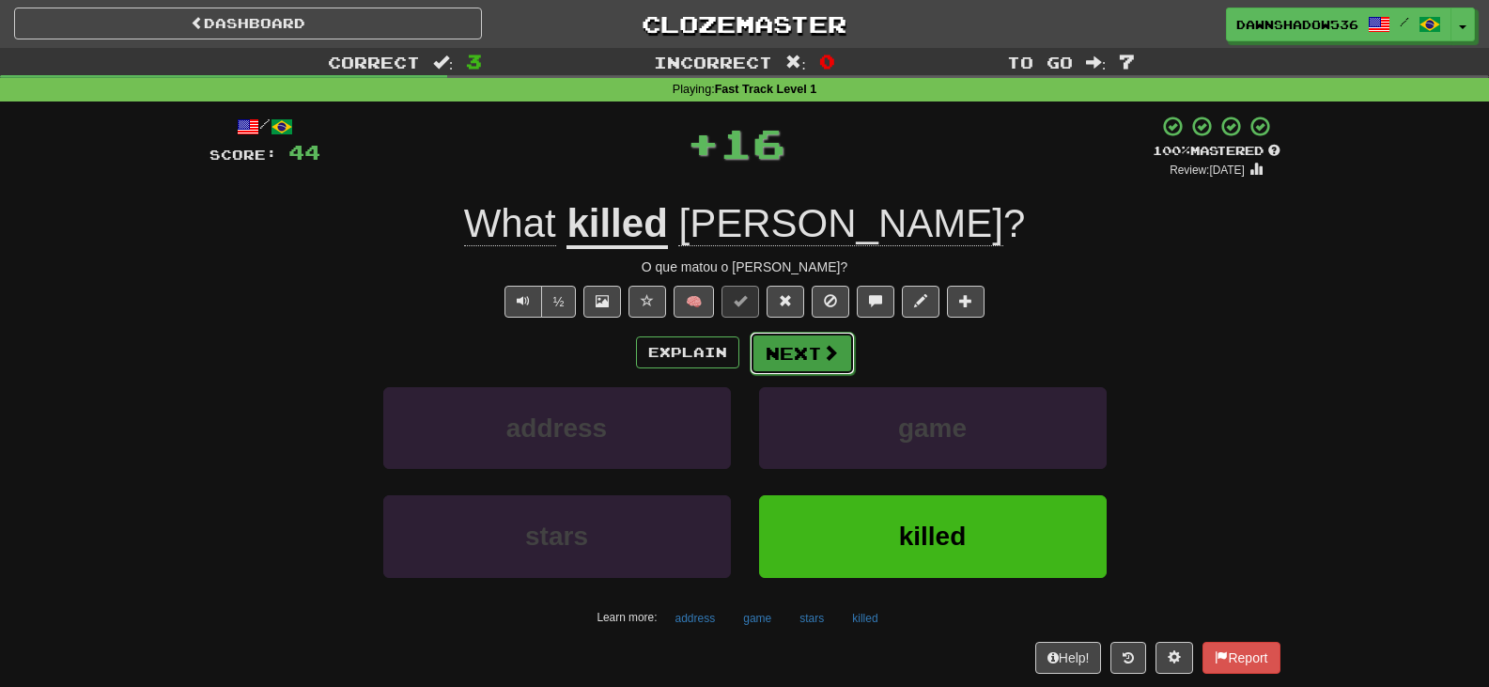
click at [802, 345] on button "Next" at bounding box center [802, 353] width 105 height 43
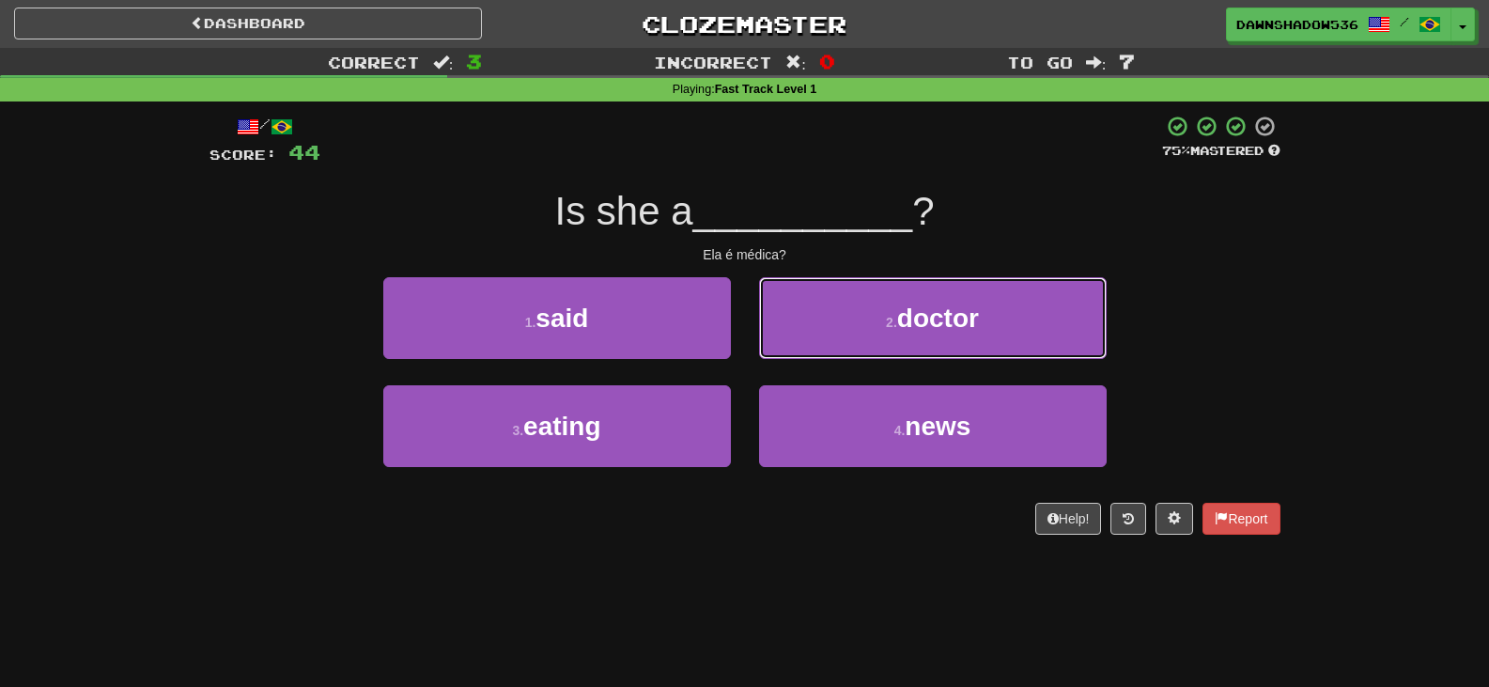
click at [802, 345] on button "2 . doctor" at bounding box center [933, 318] width 348 height 82
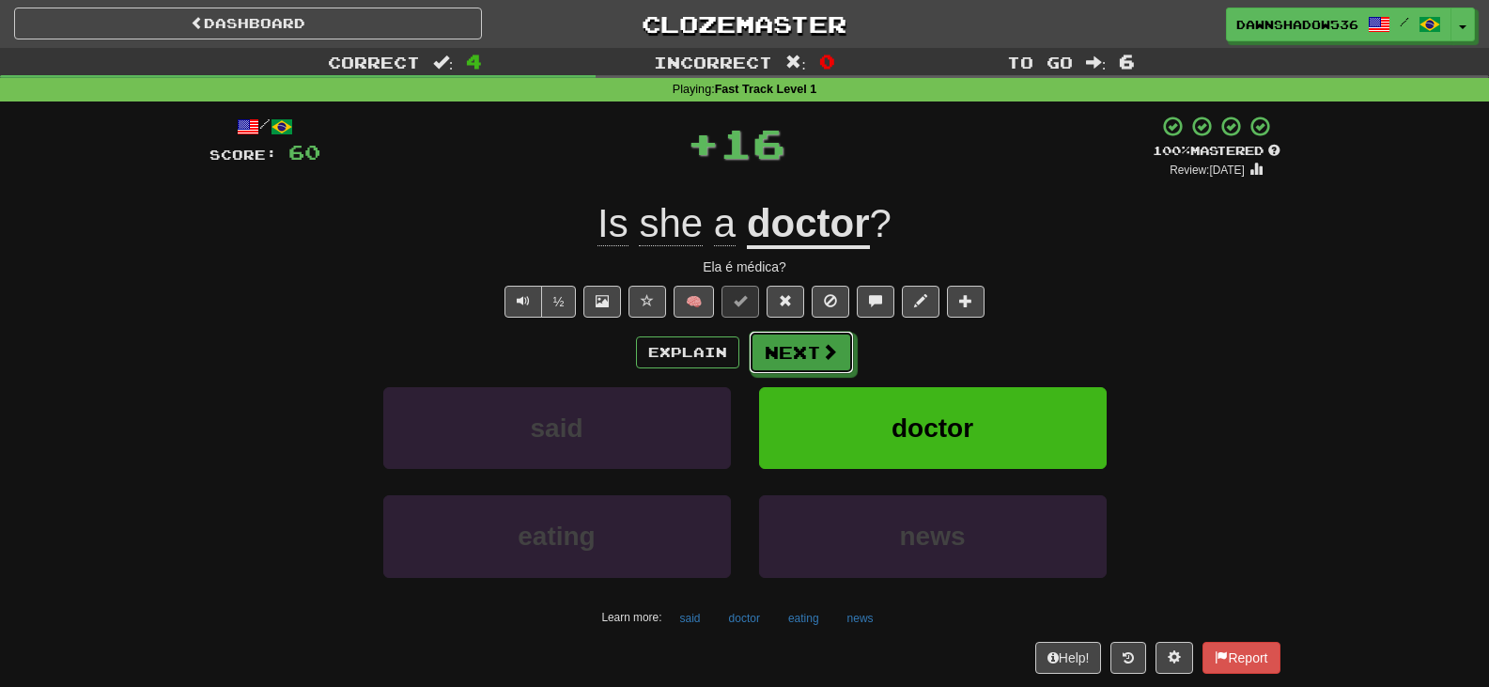
click at [802, 345] on button "Next" at bounding box center [801, 352] width 105 height 43
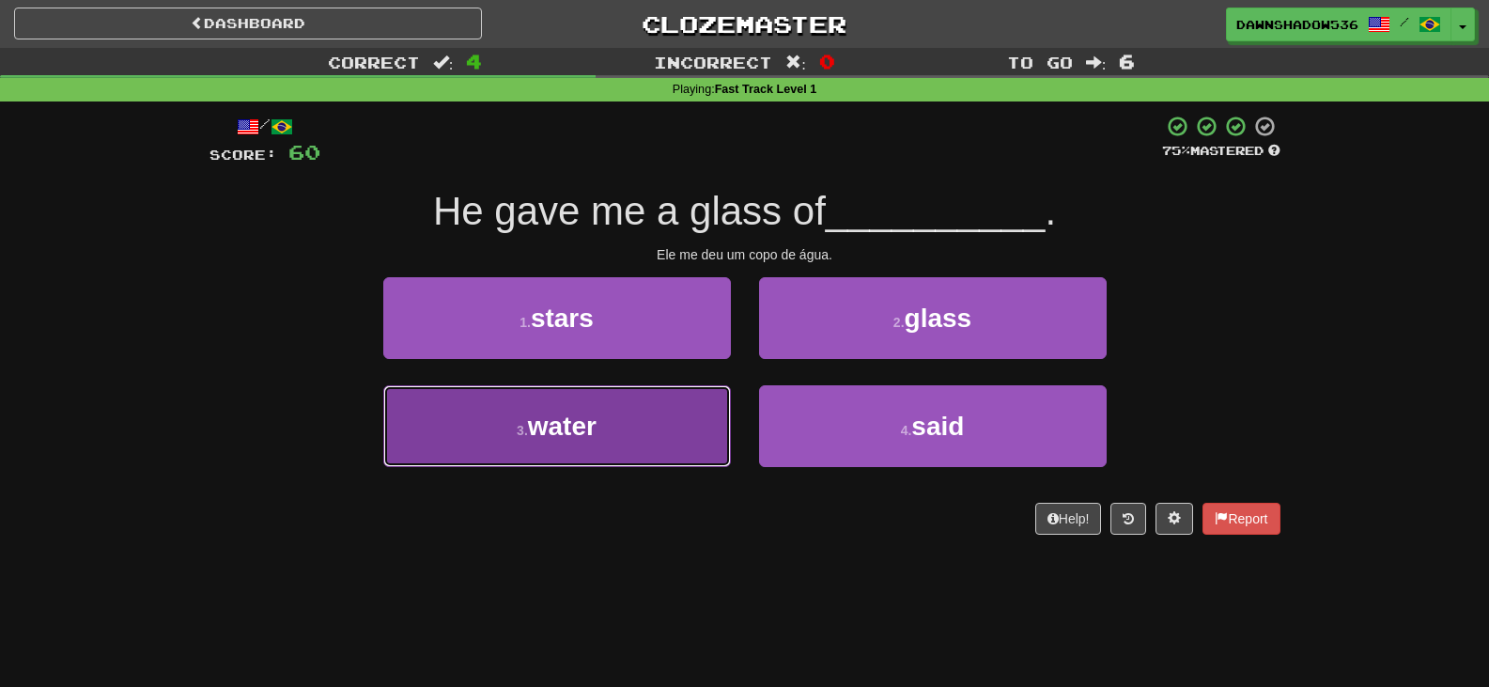
click at [619, 429] on button "3 . water" at bounding box center [557, 426] width 348 height 82
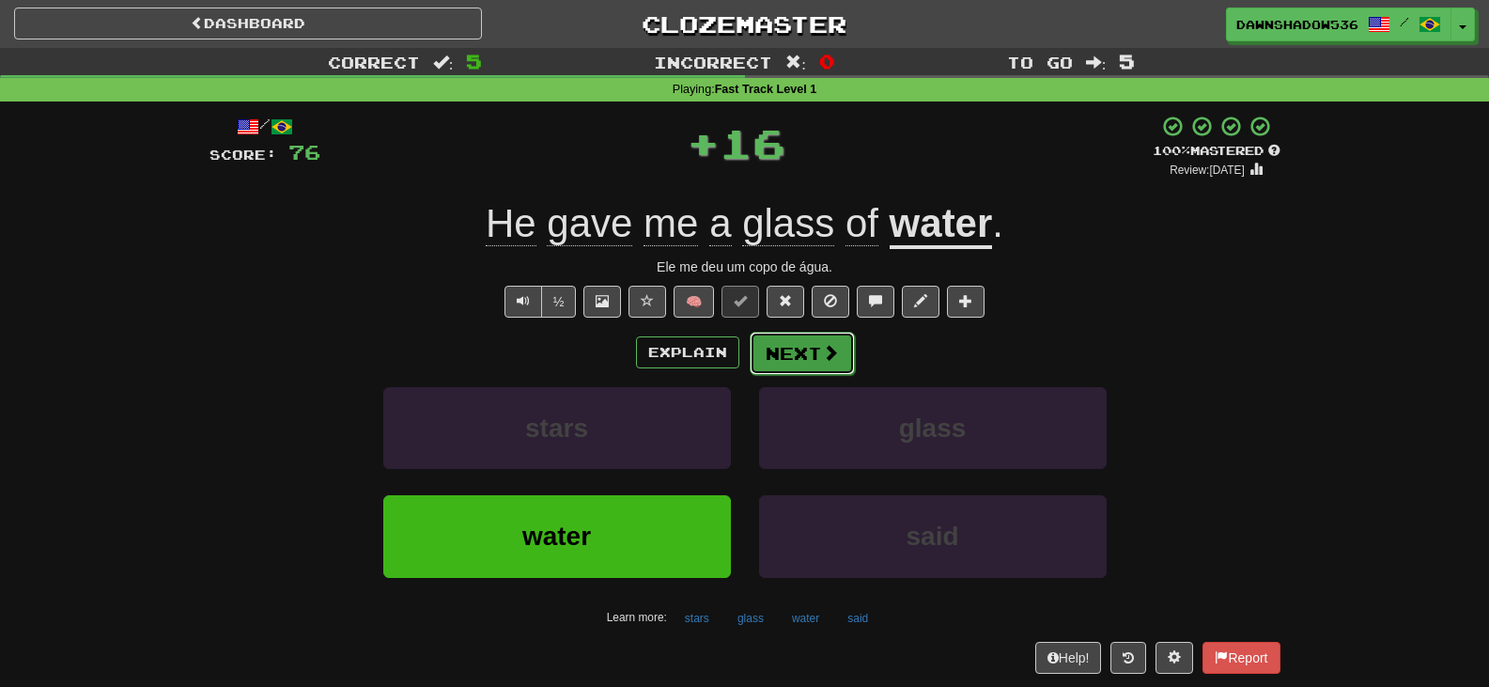
click at [782, 340] on button "Next" at bounding box center [802, 353] width 105 height 43
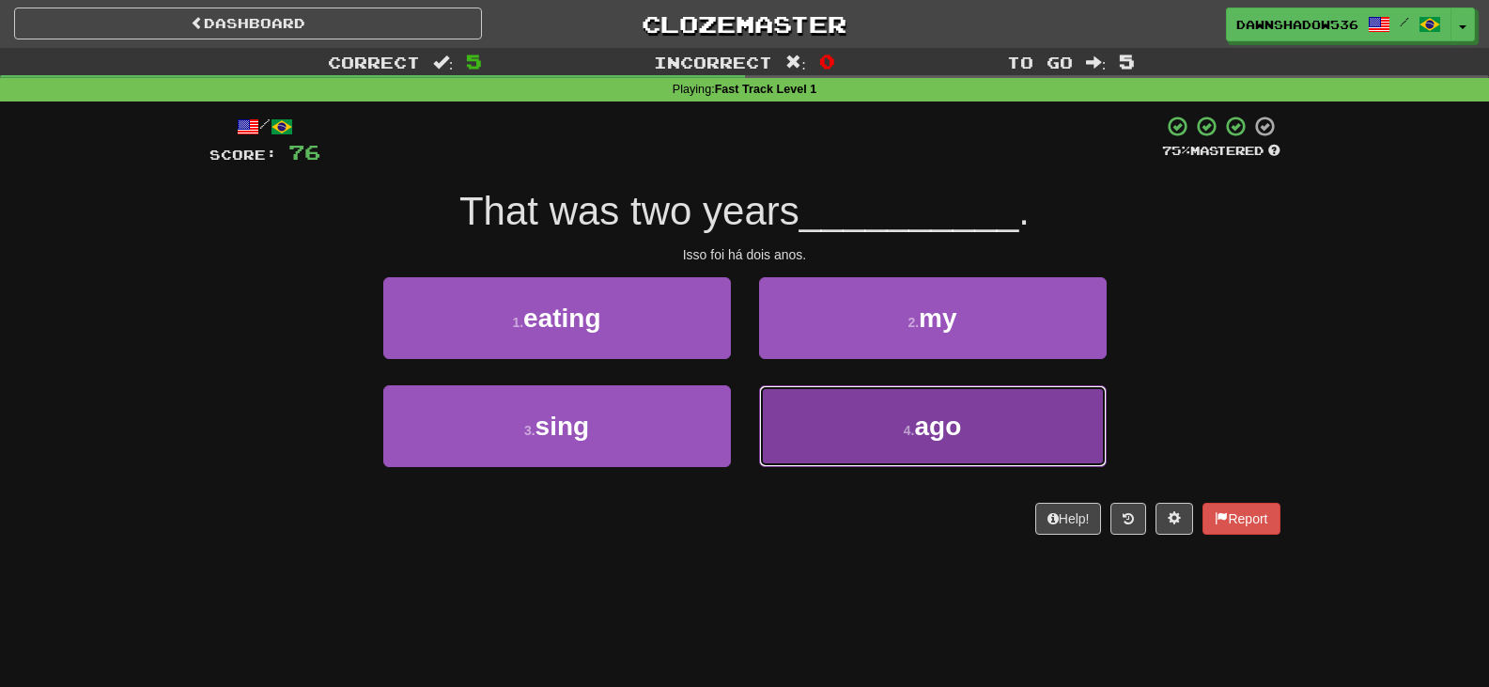
click at [802, 401] on button "4 . ago" at bounding box center [933, 426] width 348 height 82
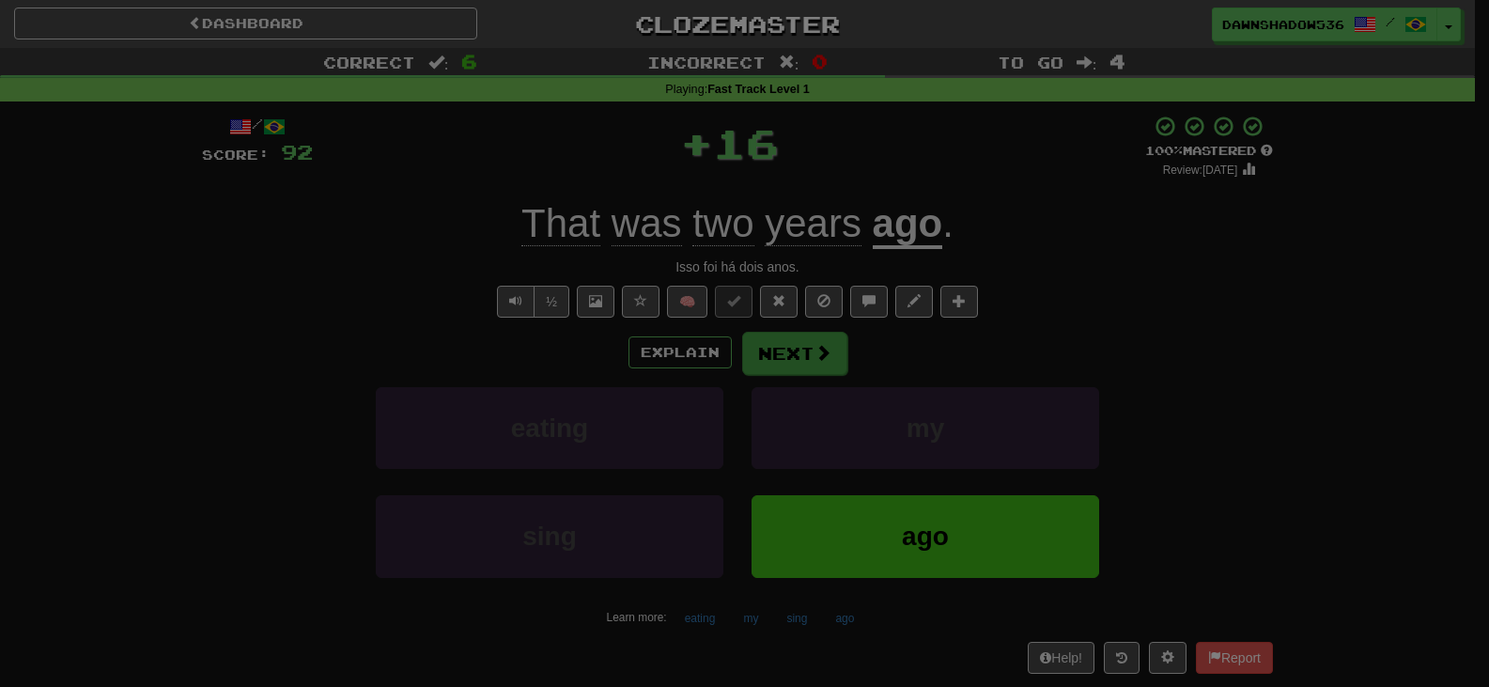
click at [781, 336] on div at bounding box center [744, 343] width 1489 height 687
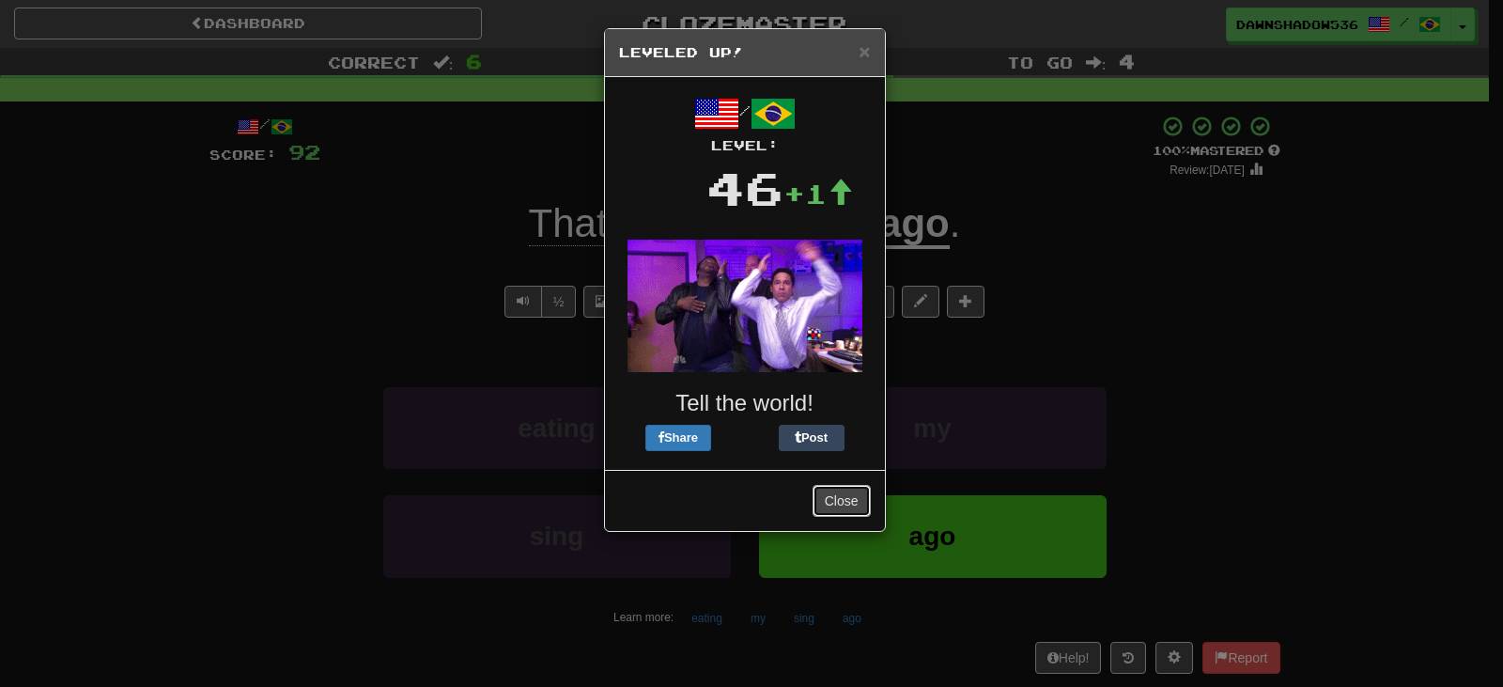
click at [861, 491] on button "Close" at bounding box center [842, 501] width 58 height 32
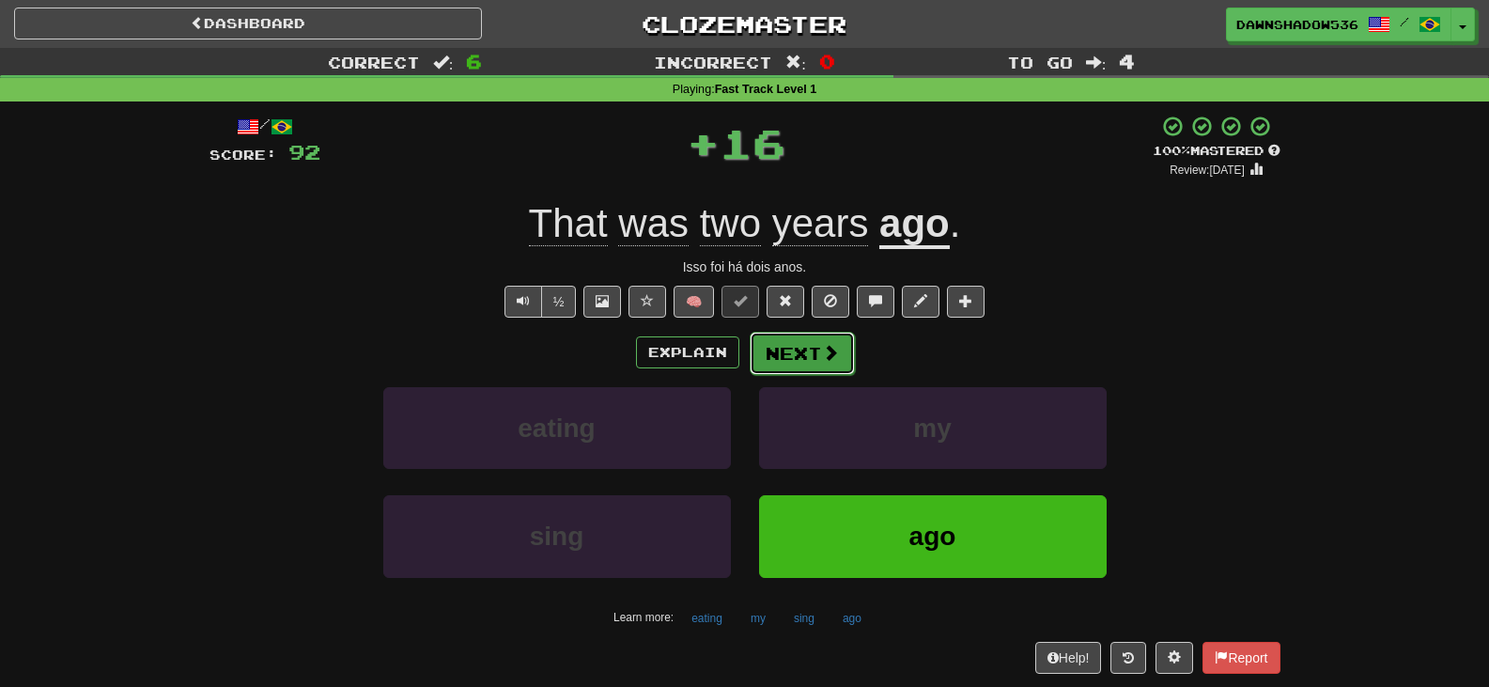
click at [776, 348] on button "Next" at bounding box center [802, 353] width 105 height 43
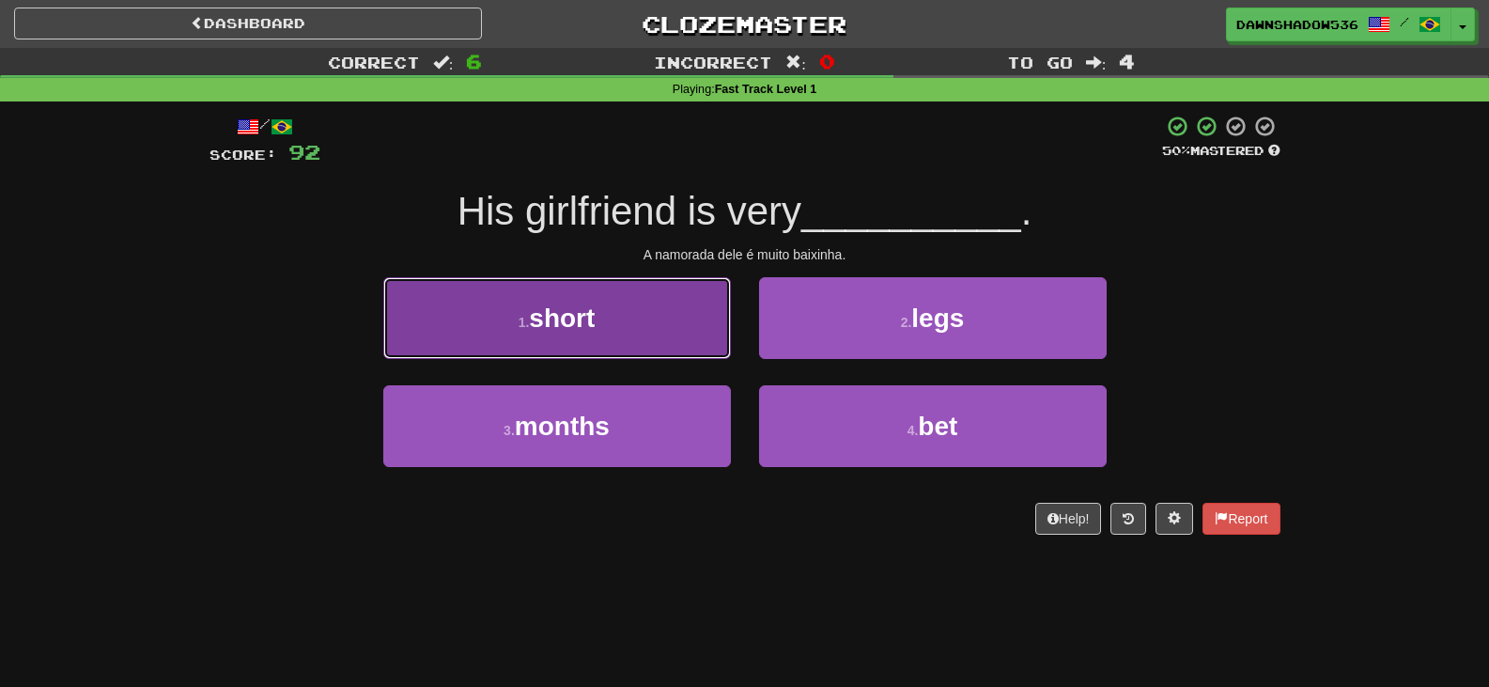
click at [657, 332] on button "1 . short" at bounding box center [557, 318] width 348 height 82
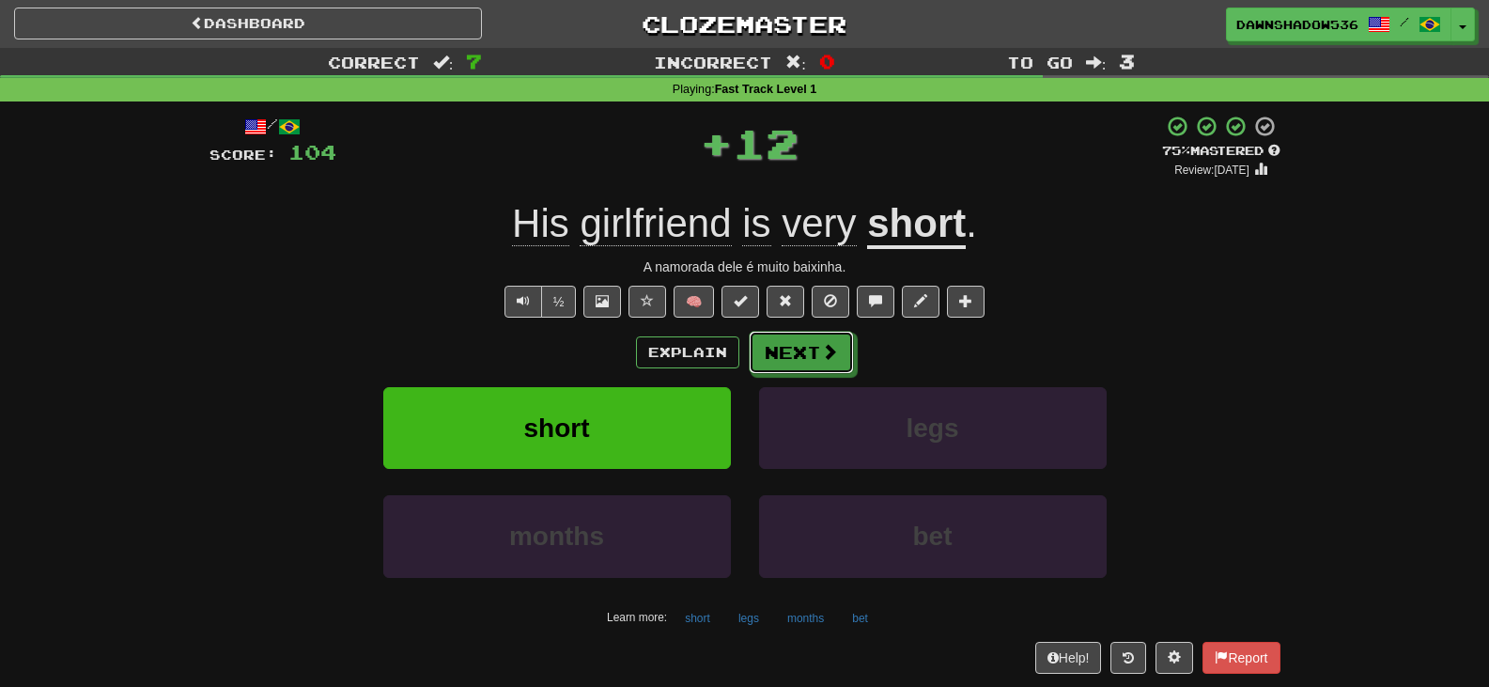
click at [822, 343] on span at bounding box center [829, 351] width 17 height 17
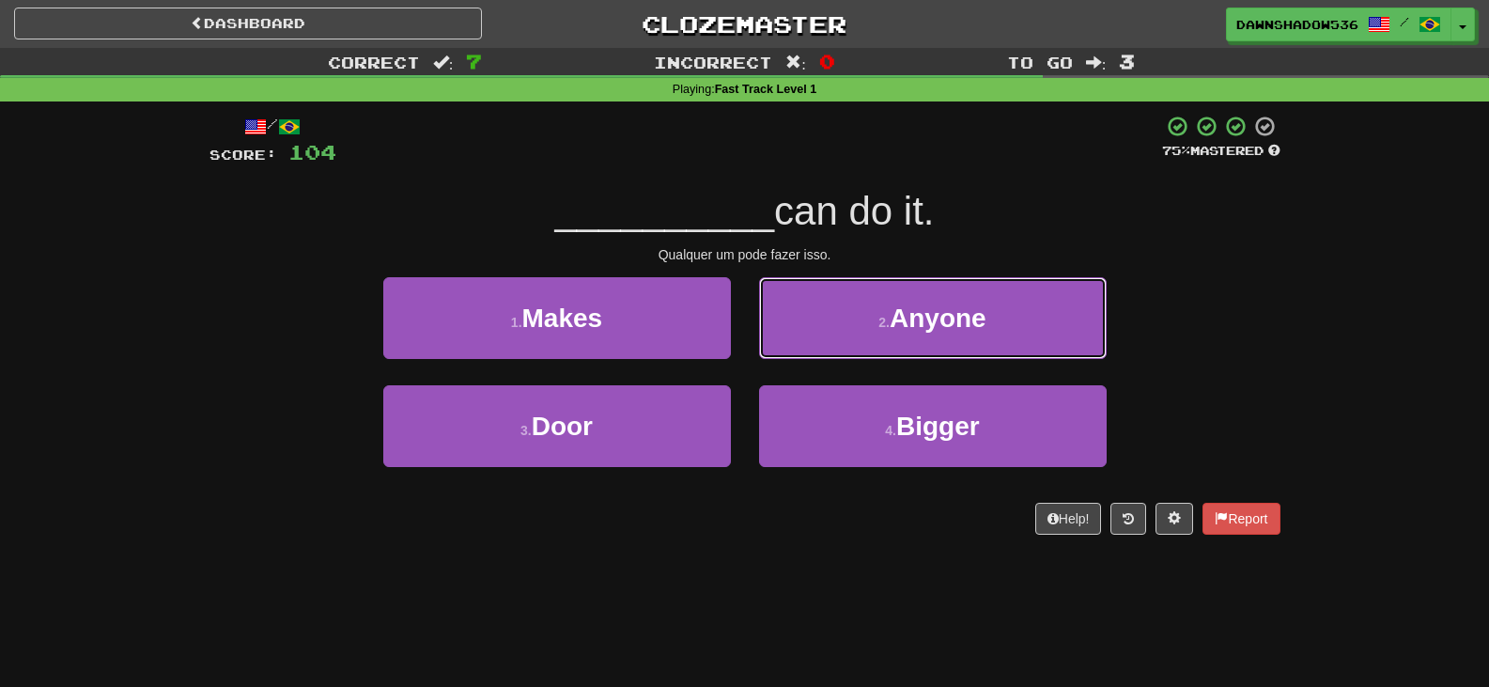
click at [822, 341] on button "2 . Anyone" at bounding box center [933, 318] width 348 height 82
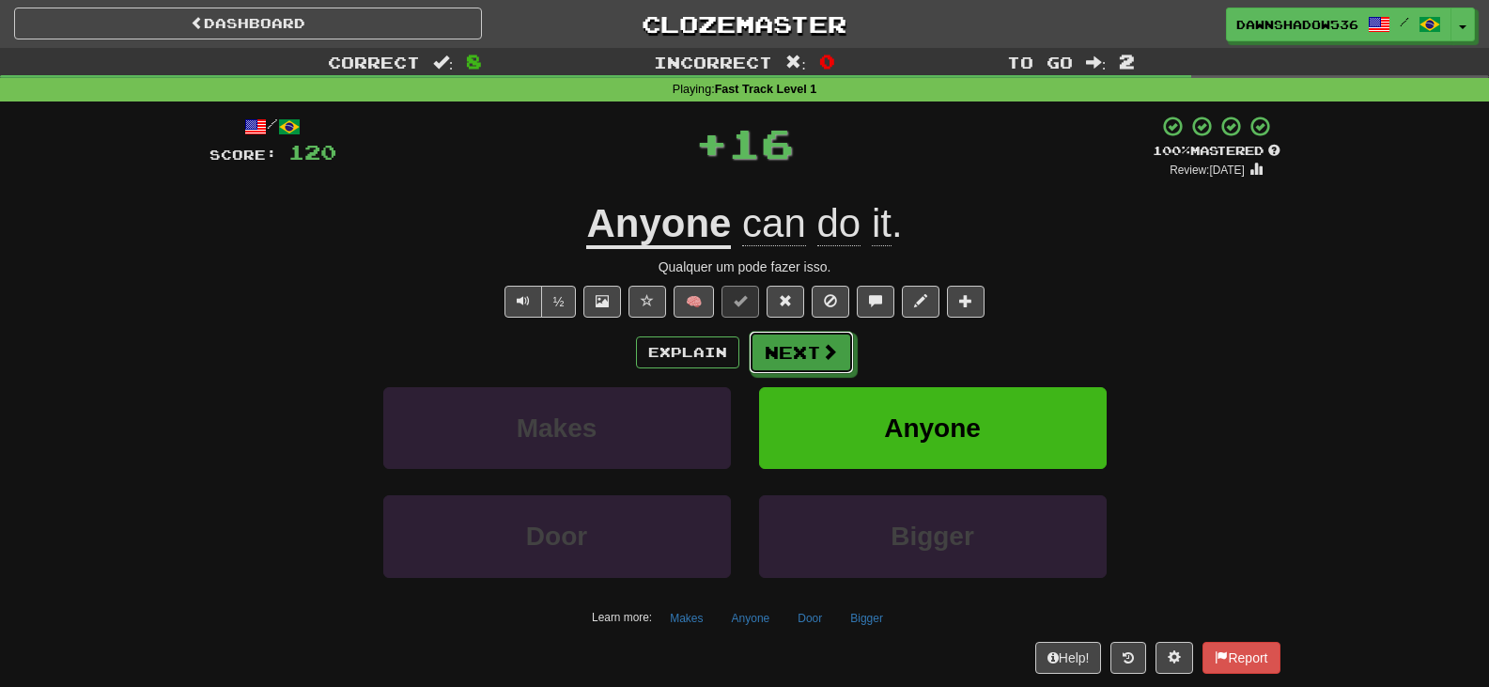
click at [822, 343] on span at bounding box center [829, 351] width 17 height 17
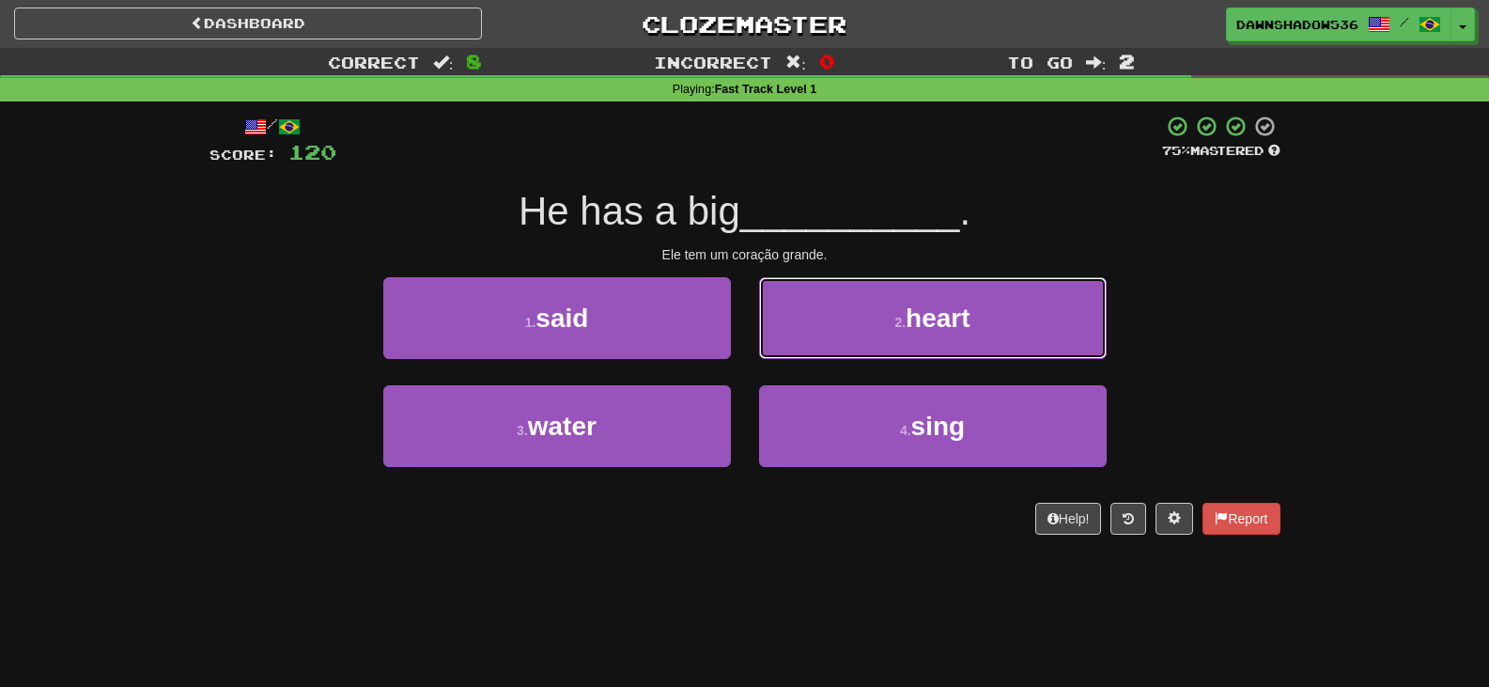
click at [822, 341] on button "2 . heart" at bounding box center [933, 318] width 348 height 82
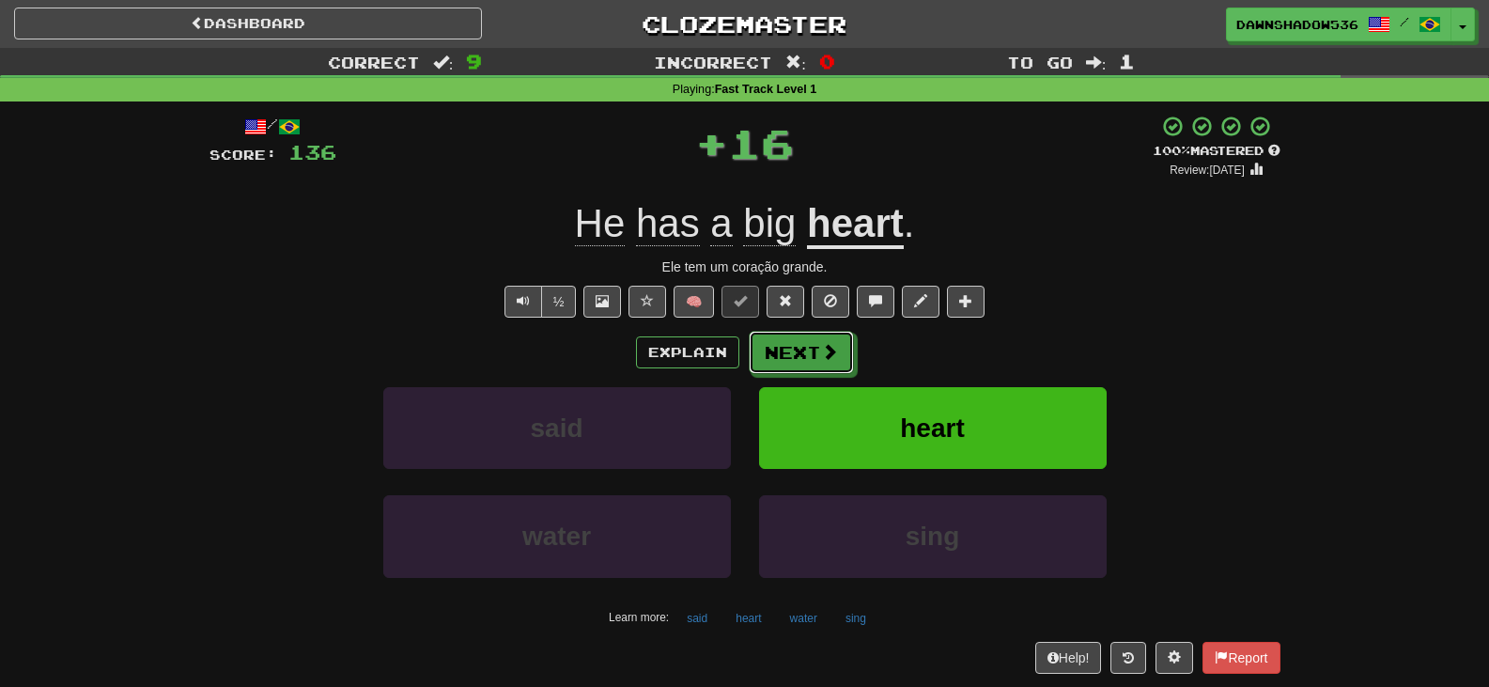
click at [822, 343] on span at bounding box center [829, 351] width 17 height 17
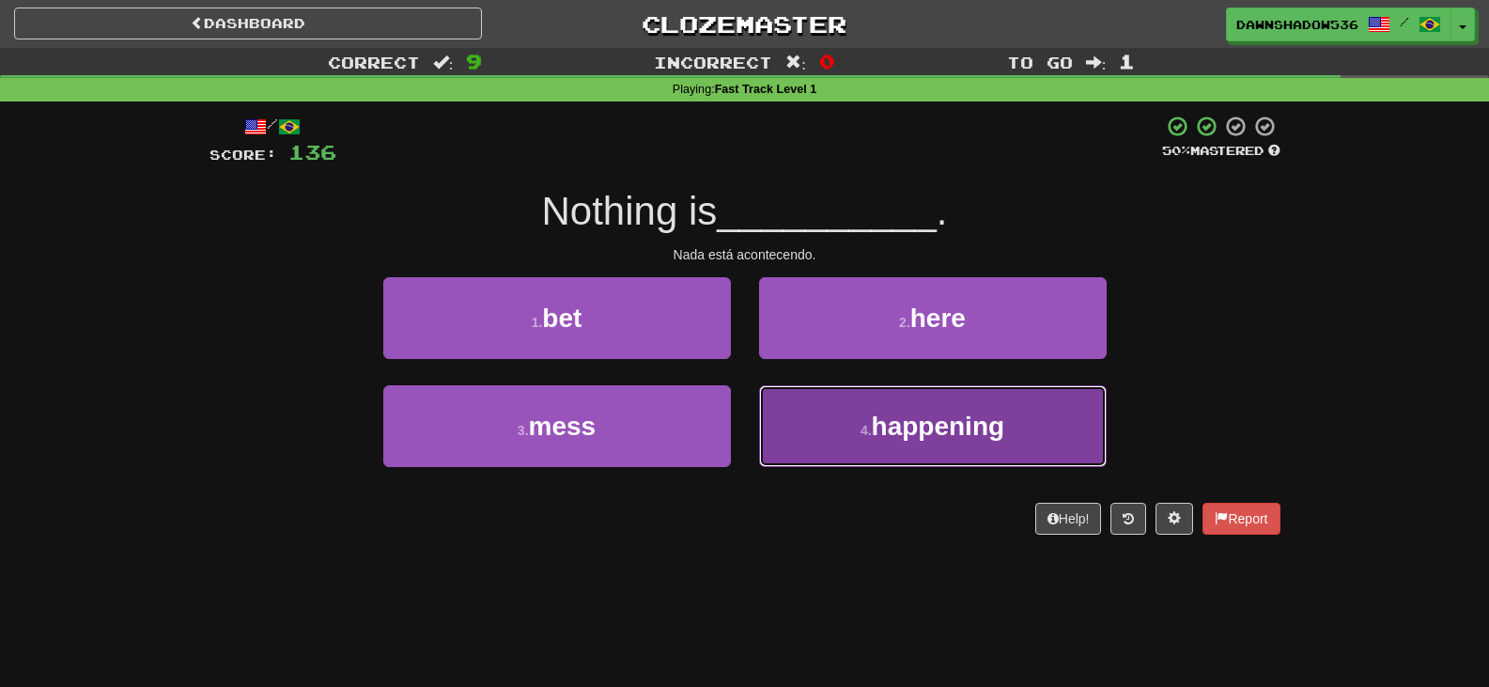
click at [772, 440] on button "4 . happening" at bounding box center [933, 426] width 348 height 82
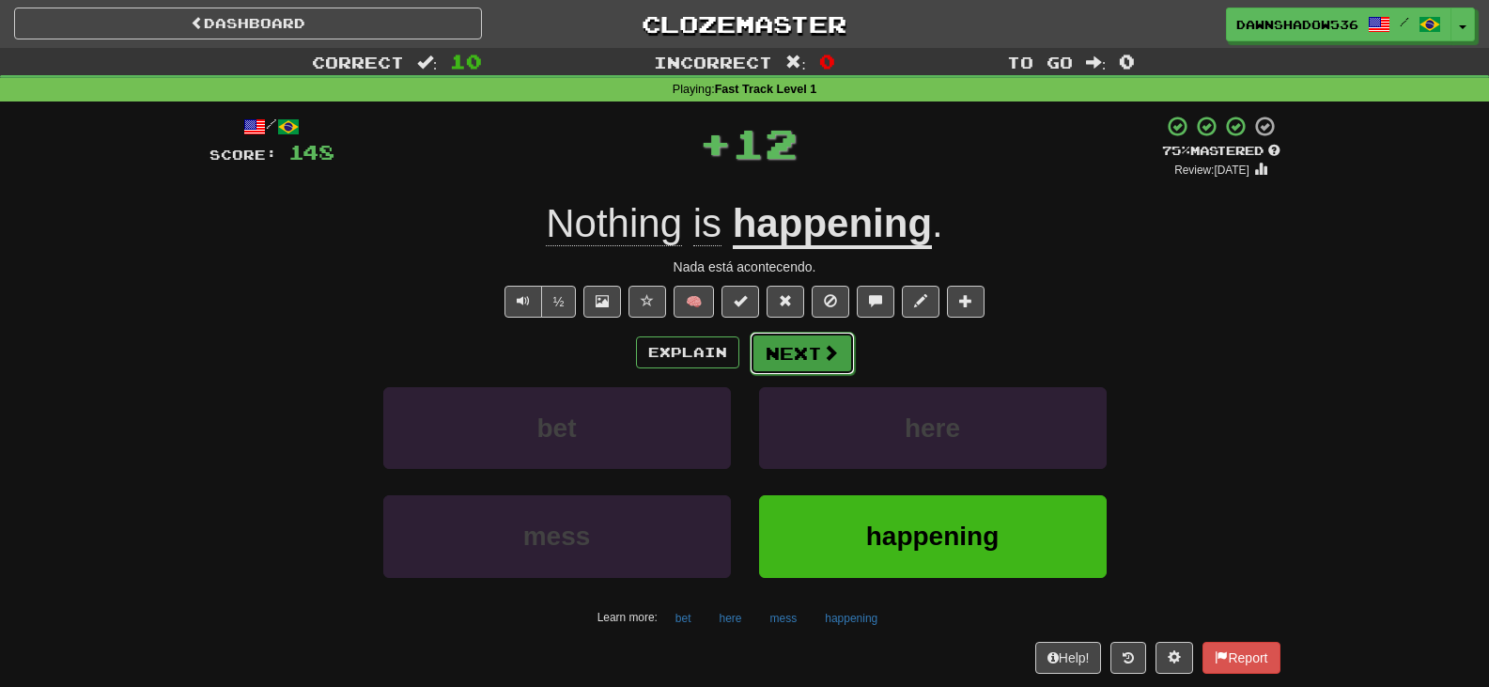
click at [759, 351] on button "Next" at bounding box center [802, 353] width 105 height 43
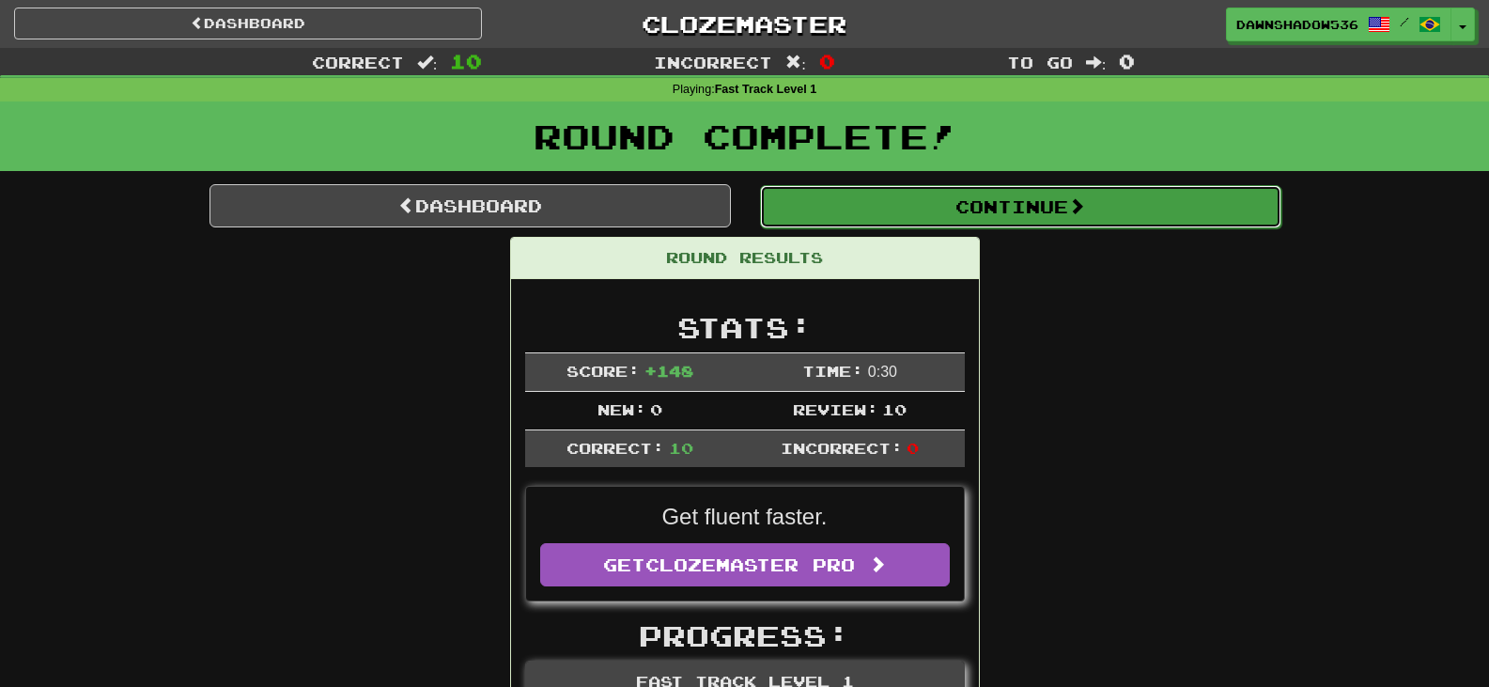
click at [820, 194] on button "Continue" at bounding box center [1020, 206] width 521 height 43
